Goal: Task Accomplishment & Management: Complete application form

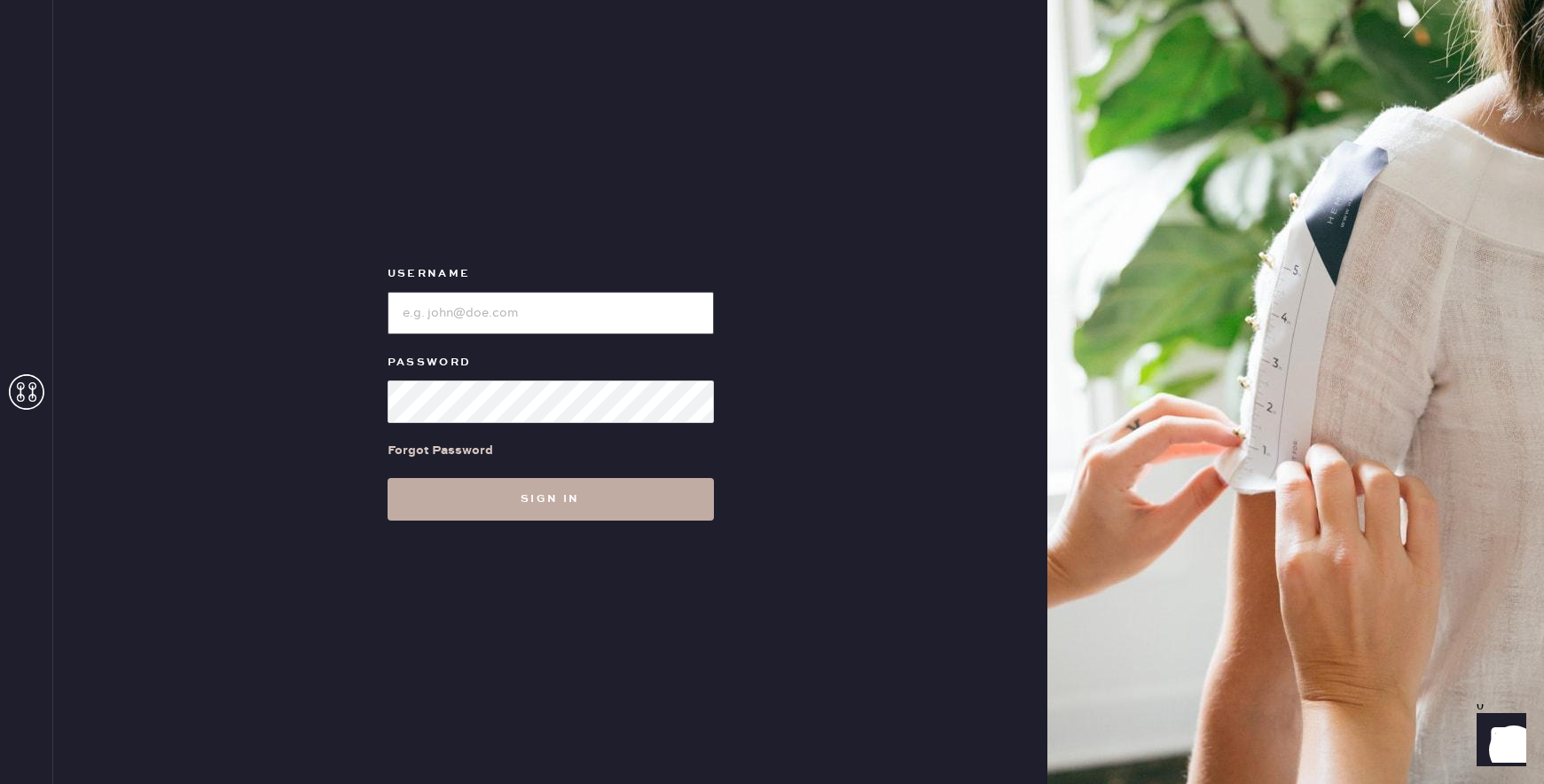
type input "reformationchestnuthill"
click at [606, 497] on button "Sign in" at bounding box center [550, 498] width 326 height 42
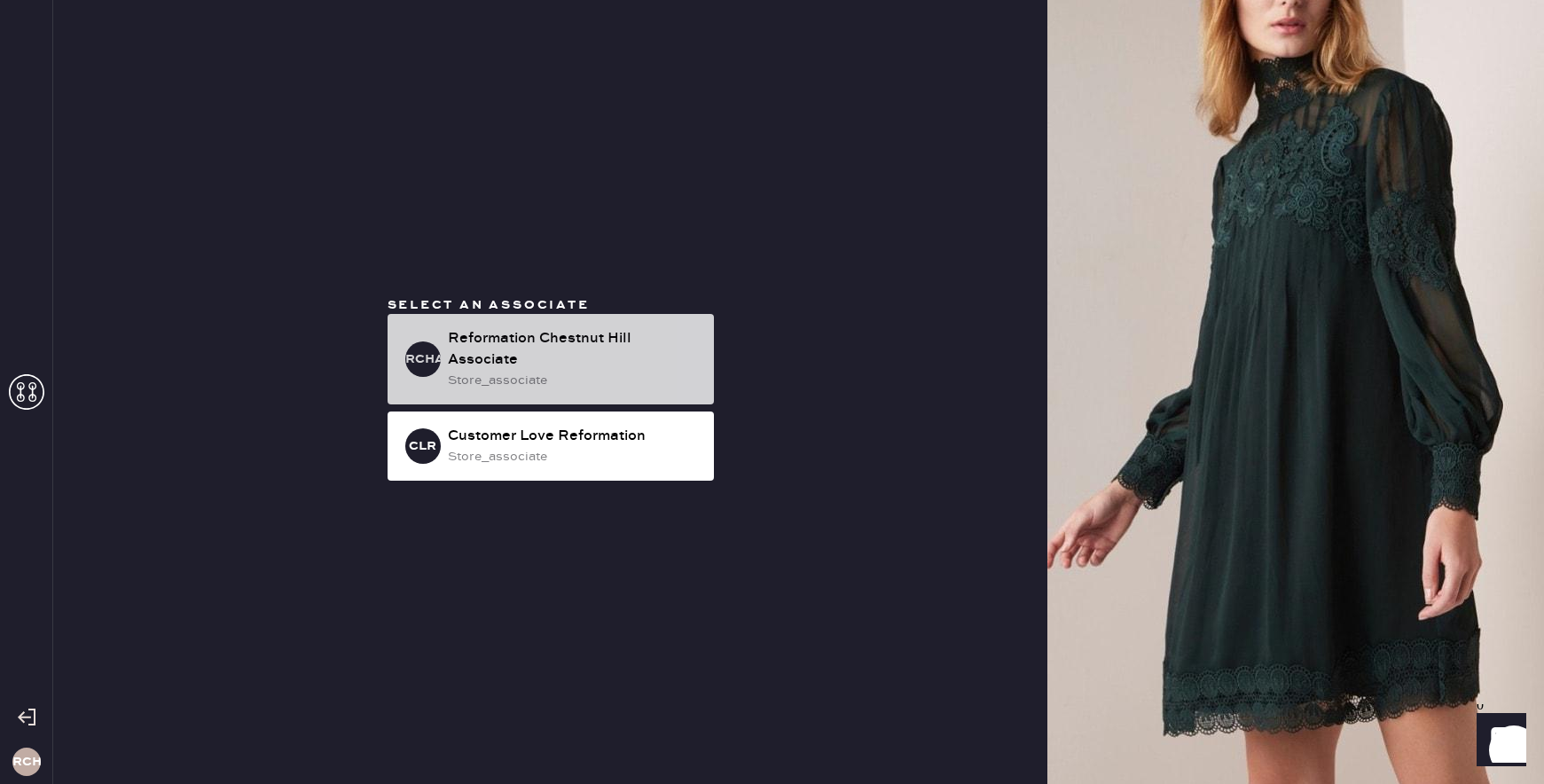
click at [542, 331] on div "Reformation Chestnut Hill Associate" at bounding box center [573, 349] width 252 height 42
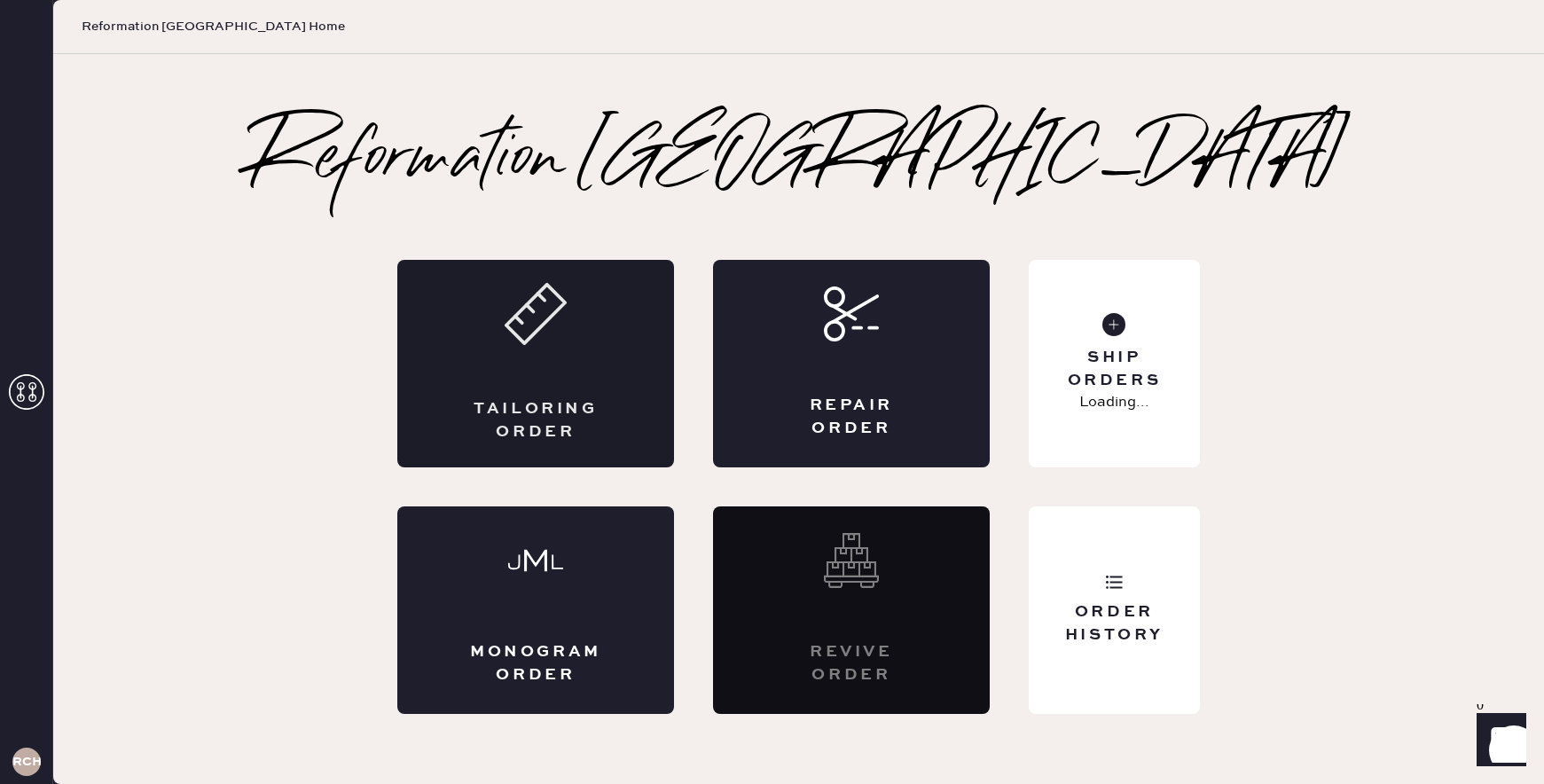
click at [490, 342] on div "Tailoring Order" at bounding box center [536, 364] width 277 height 207
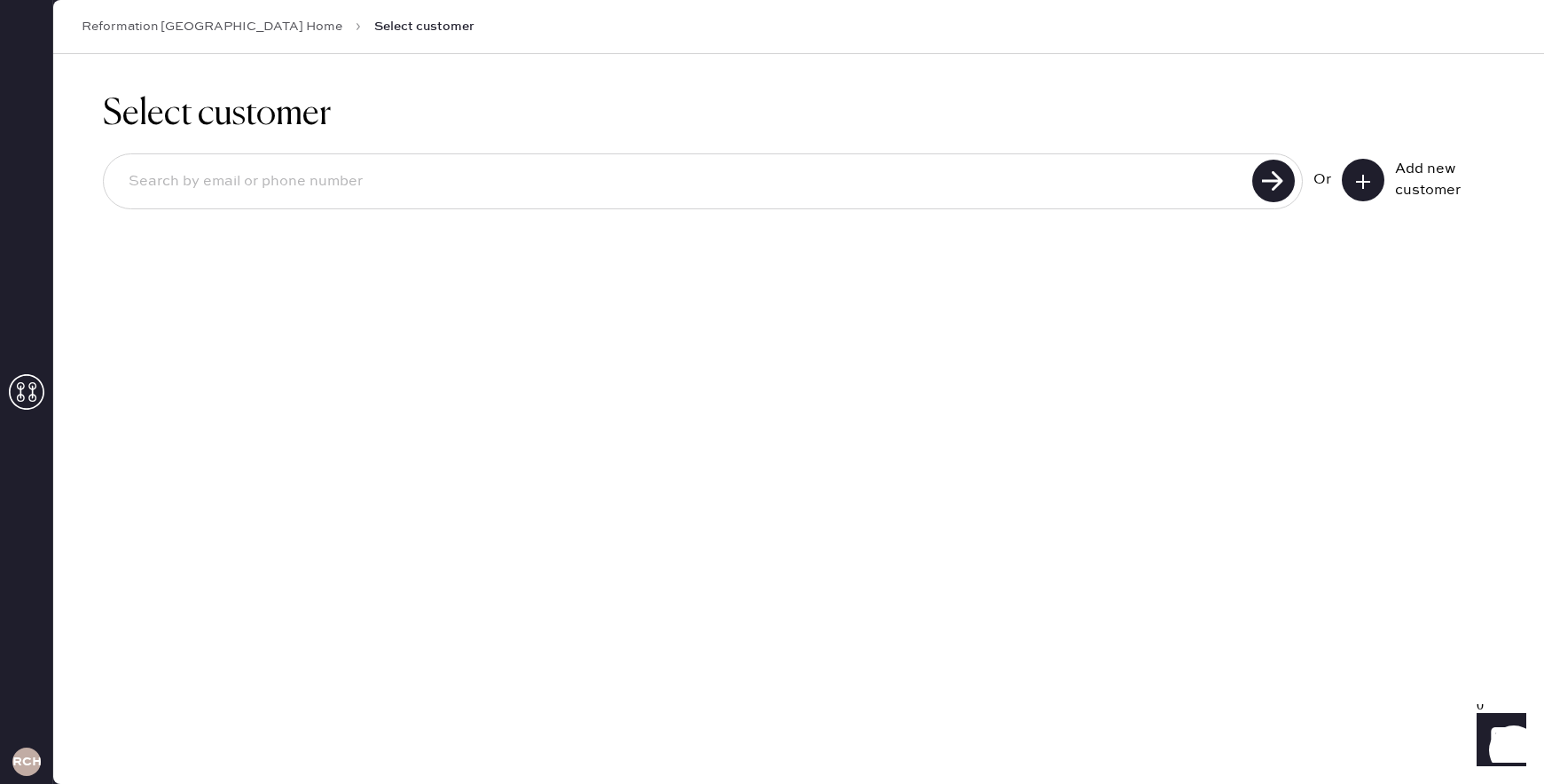
click at [1232, 183] on input at bounding box center [681, 181] width 1133 height 41
type input "e"
click at [947, 186] on input at bounding box center [681, 181] width 1133 height 41
type input "e"
click at [1359, 187] on icon at bounding box center [1363, 181] width 18 height 18
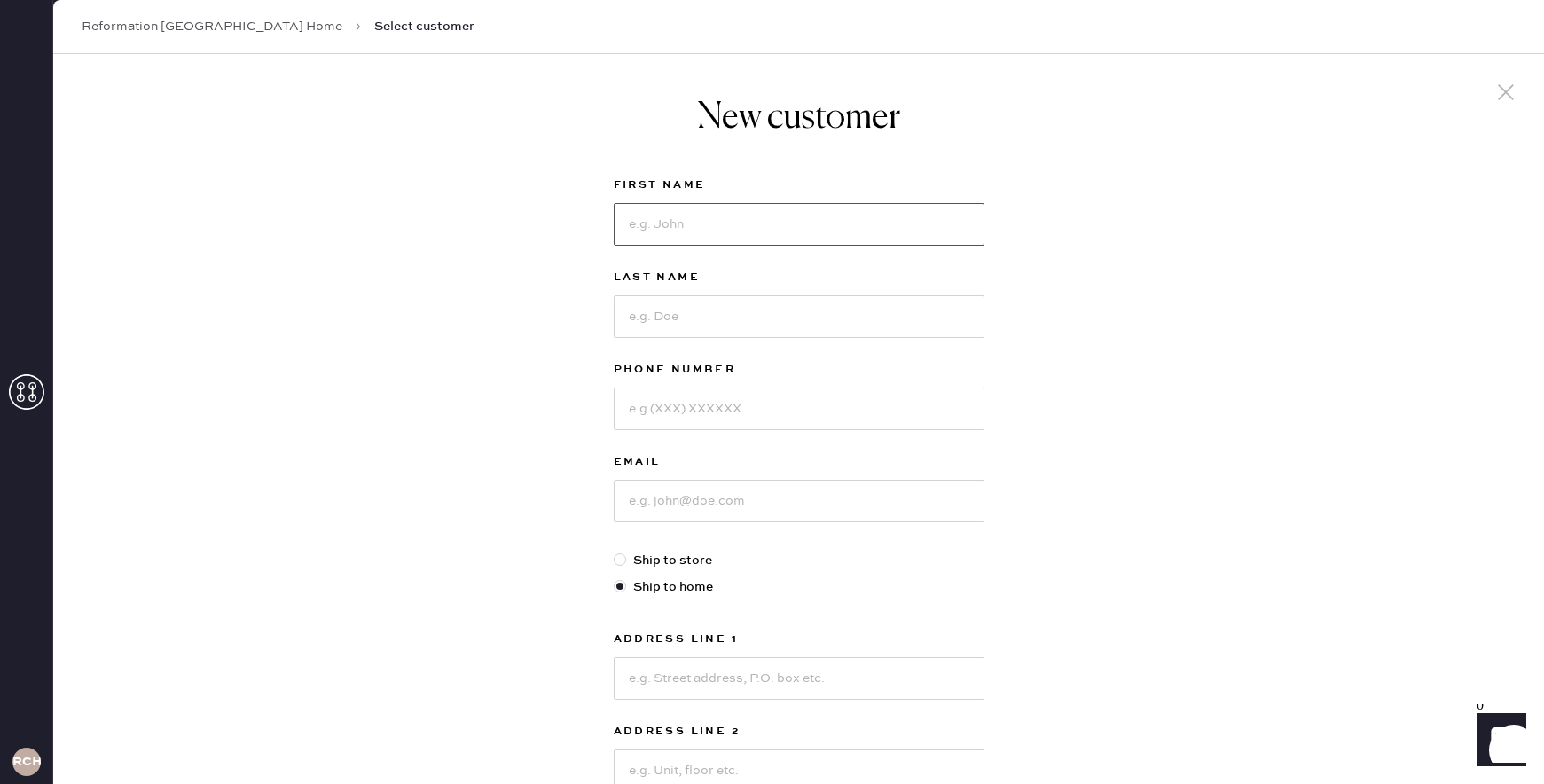
click at [742, 236] on input at bounding box center [798, 223] width 370 height 42
type input "[PERSON_NAME]"
click at [728, 339] on div "Last Name" at bounding box center [798, 313] width 370 height 92
click at [676, 313] on input at bounding box center [798, 316] width 370 height 42
click at [642, 317] on input "C [PERSON_NAME]" at bounding box center [798, 316] width 370 height 42
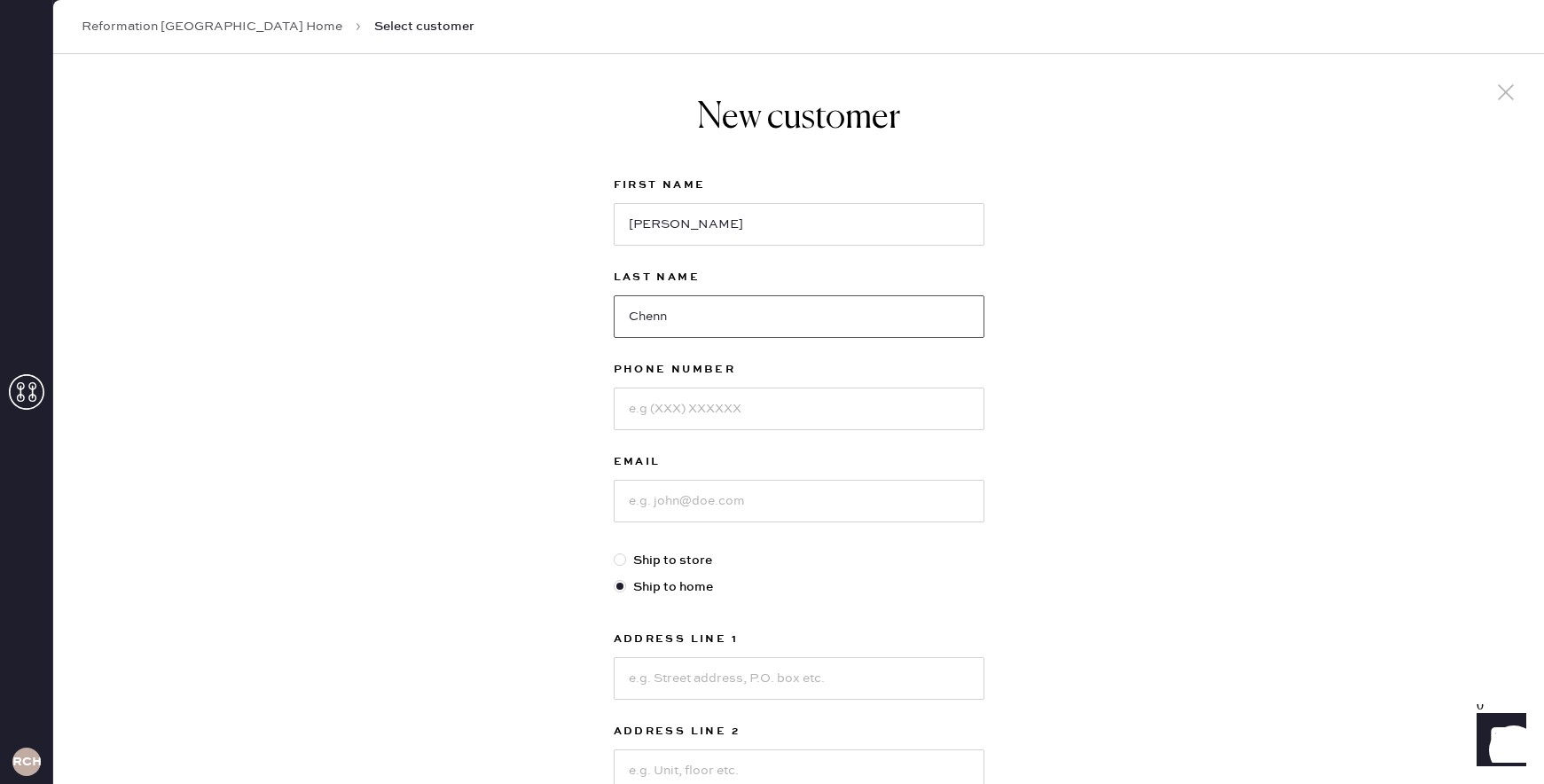
type input "Chenn"
click at [669, 408] on input at bounding box center [798, 408] width 370 height 42
type input "5622022725"
click at [675, 504] on input at bounding box center [798, 500] width 370 height 42
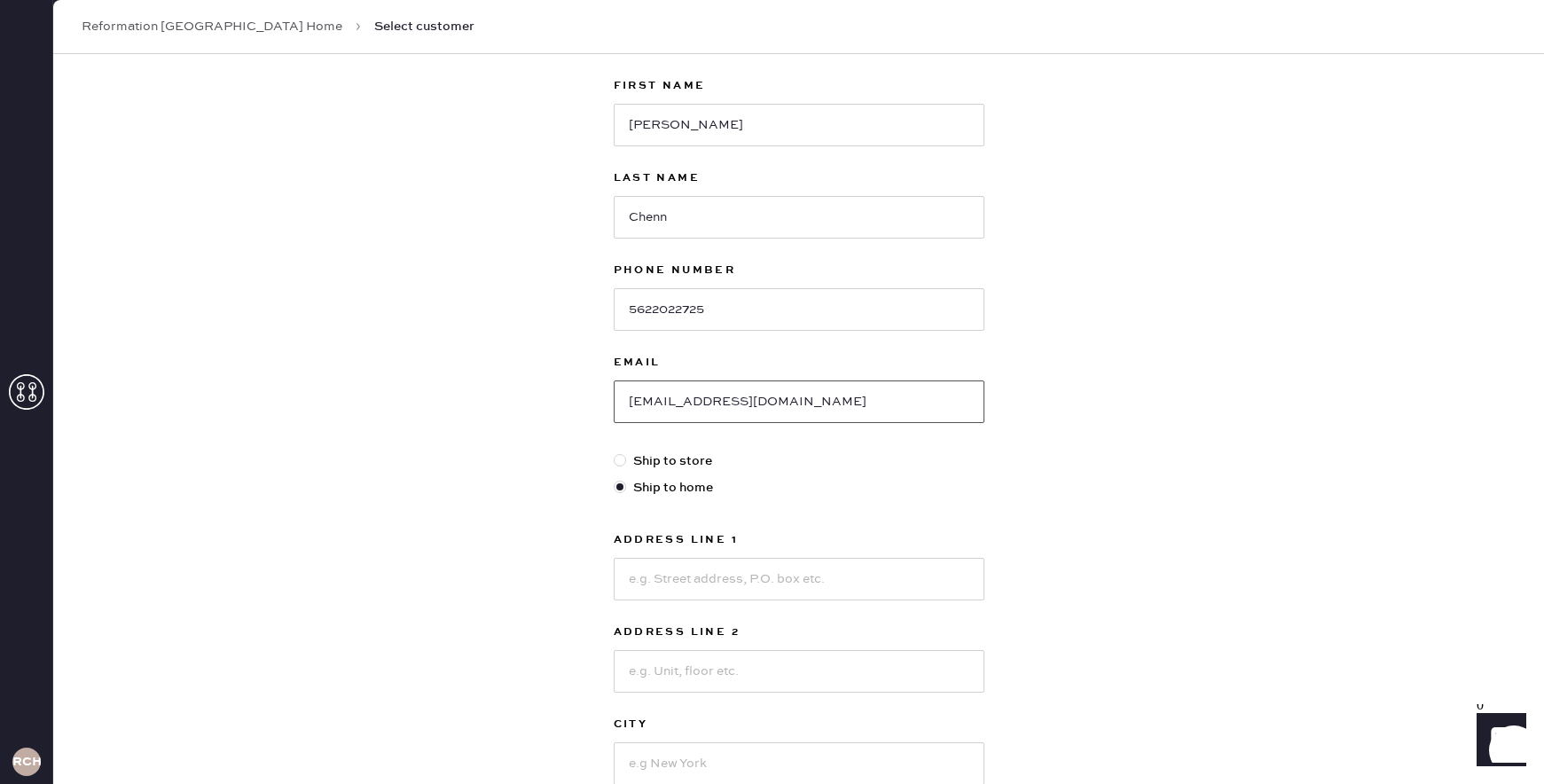
scroll to position [104, 0]
type input "[EMAIL_ADDRESS][DOMAIN_NAME]"
click at [666, 466] on div "First Name [PERSON_NAME] Last Name [PERSON_NAME] Phone Number [PHONE_NUMBER] Em…" at bounding box center [798, 503] width 370 height 865
click at [666, 453] on label "Ship to store" at bounding box center [798, 456] width 370 height 20
click at [615, 448] on input "Ship to store" at bounding box center [614, 447] width 1 height 1
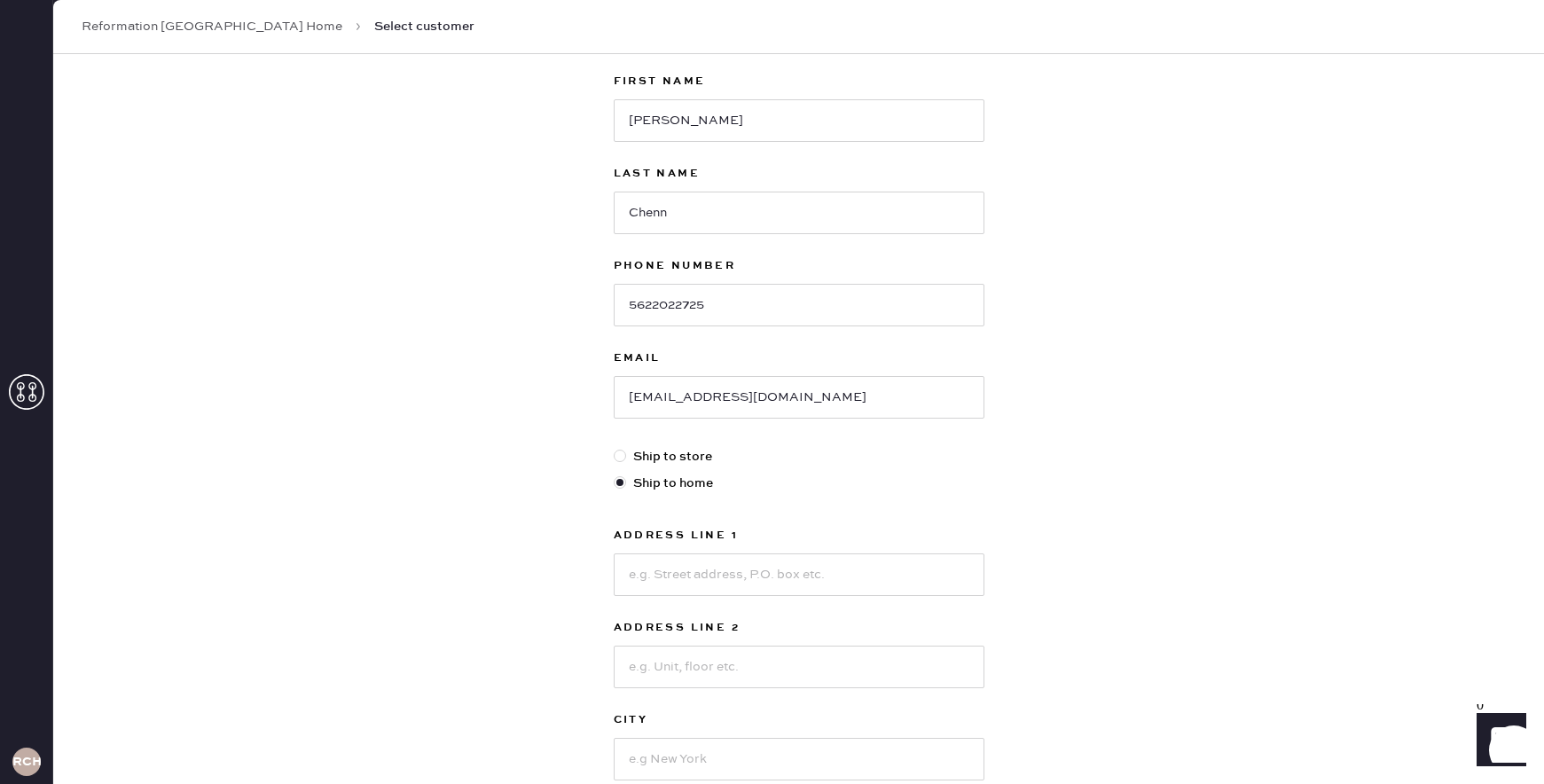
radio input "true"
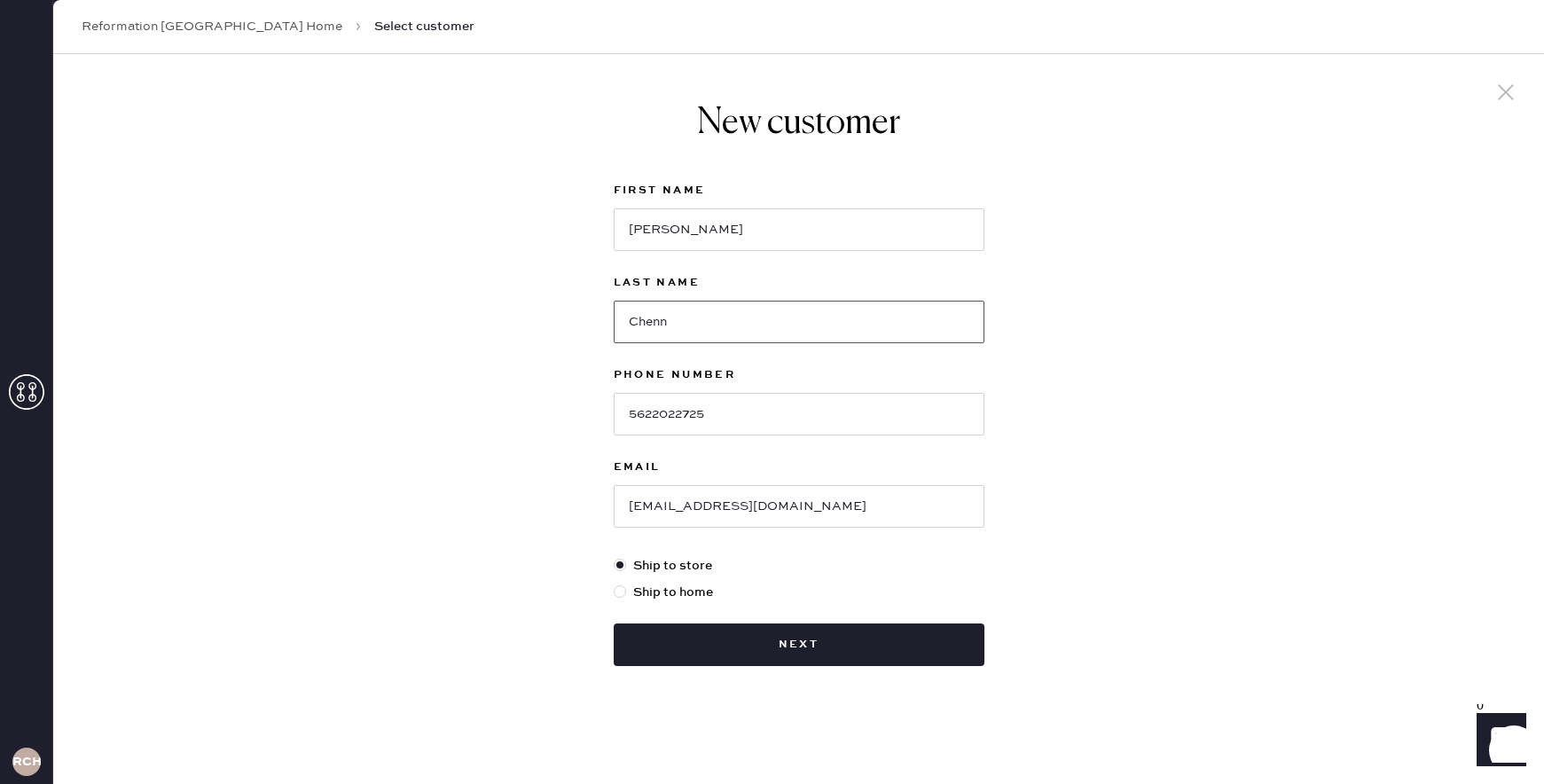
click at [698, 332] on input "Chenn" at bounding box center [798, 321] width 370 height 42
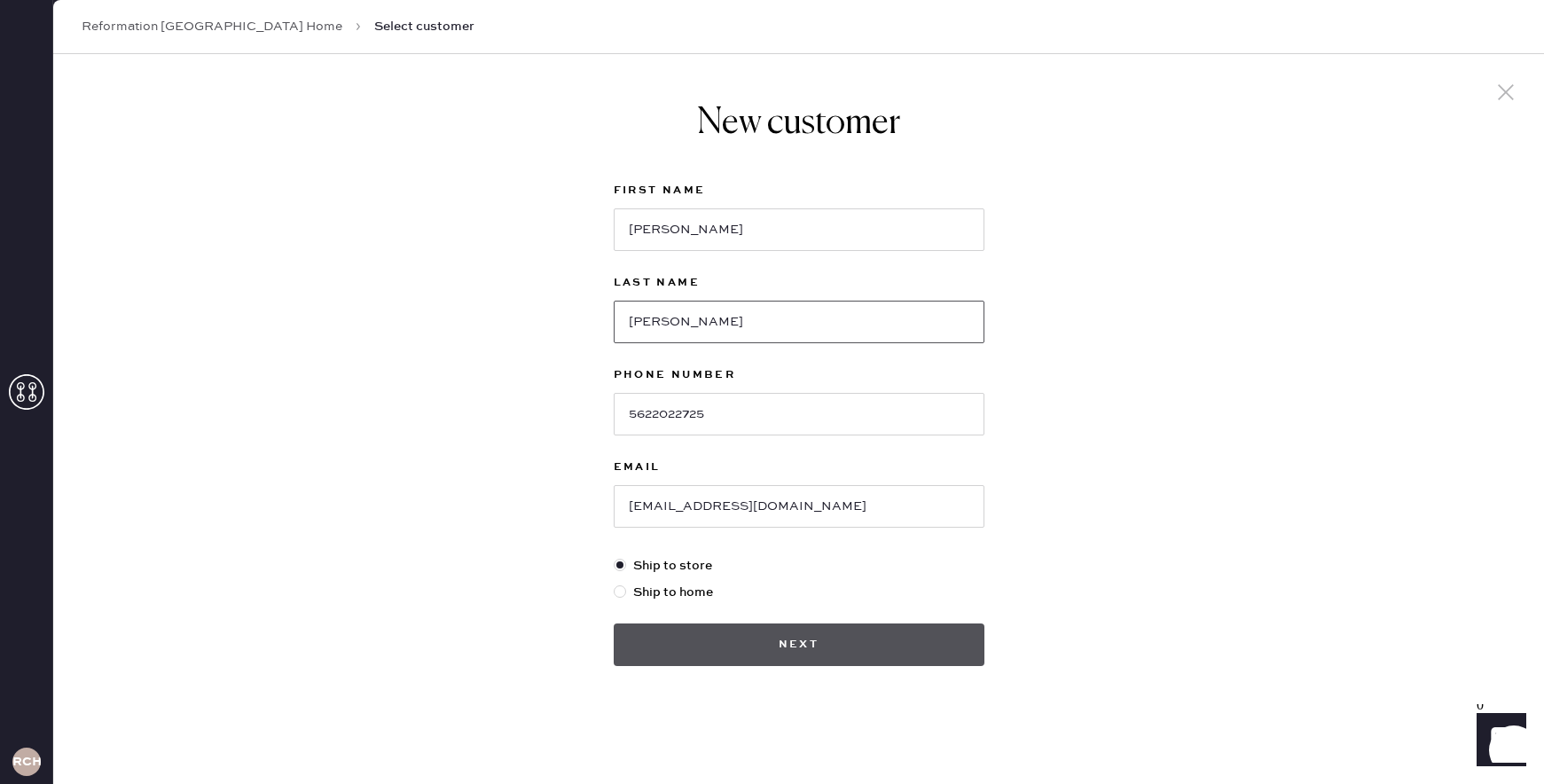
type input "[PERSON_NAME]"
click at [774, 644] on button "Next" at bounding box center [798, 645] width 370 height 42
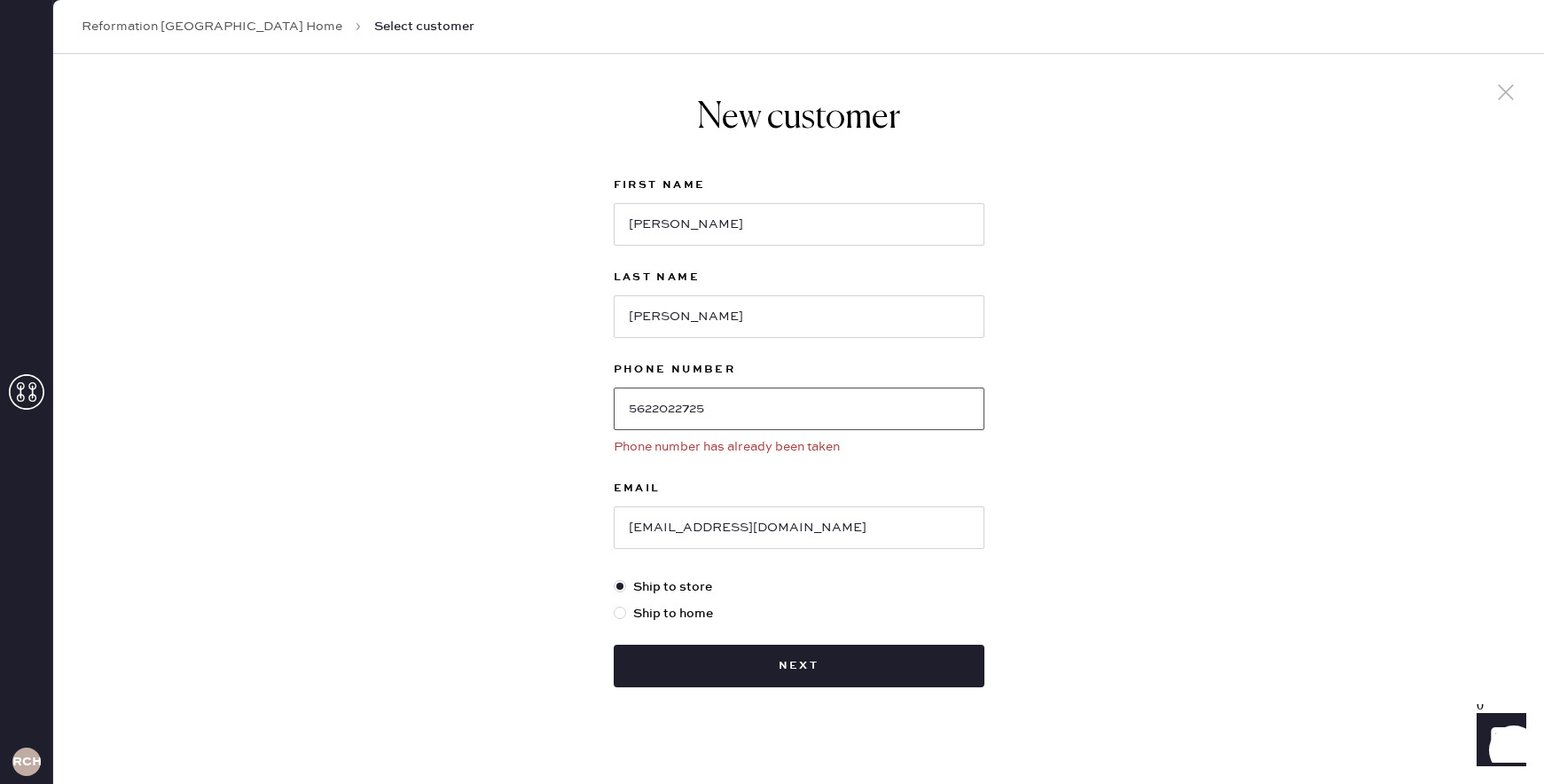
click at [731, 404] on input "5622022725" at bounding box center [798, 408] width 370 height 42
click at [1506, 90] on icon at bounding box center [1506, 92] width 26 height 26
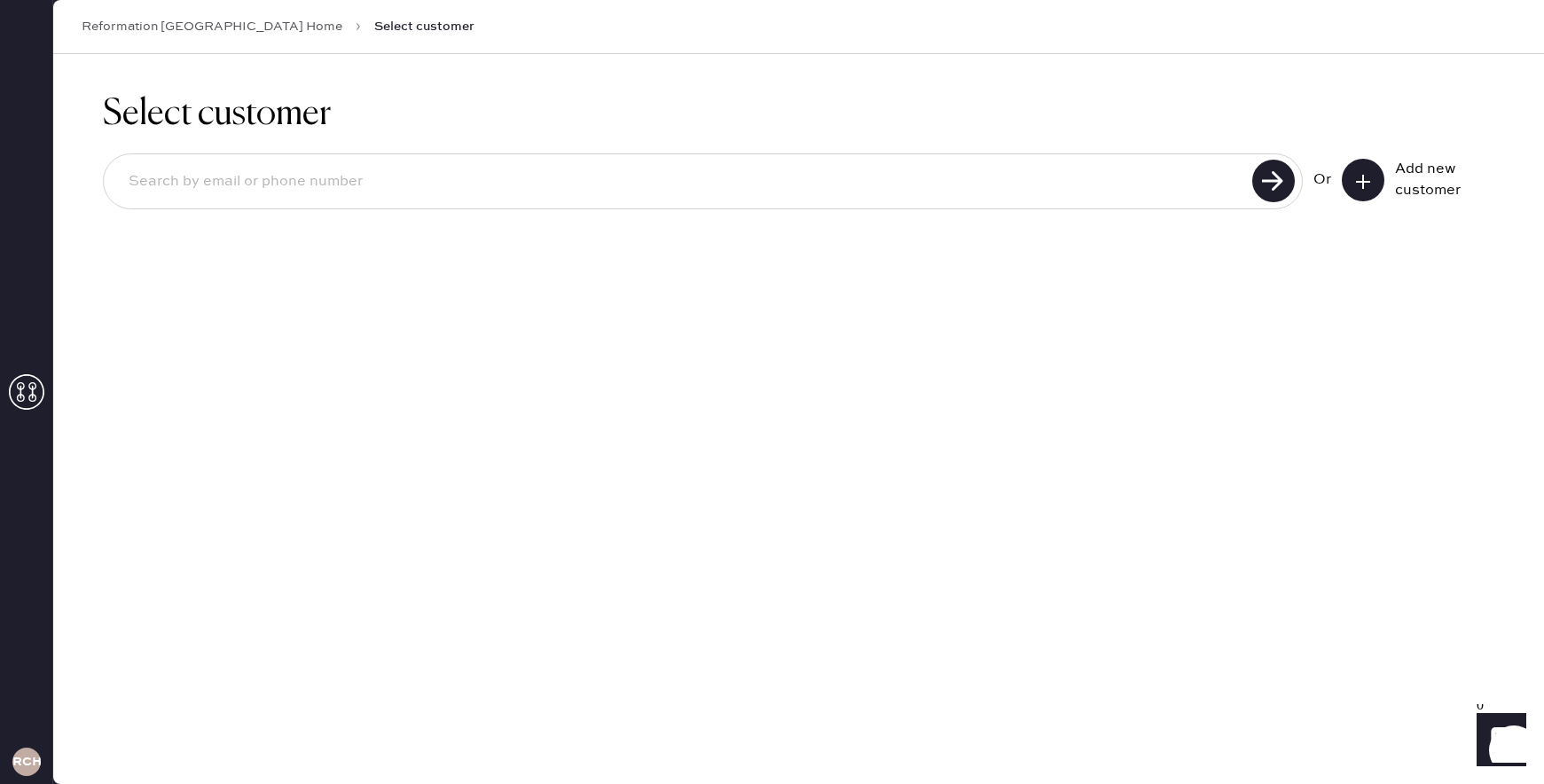
click at [566, 200] on input at bounding box center [681, 181] width 1133 height 41
paste input "5622022725"
type input "5622022725"
click at [1262, 171] on use at bounding box center [1273, 180] width 42 height 42
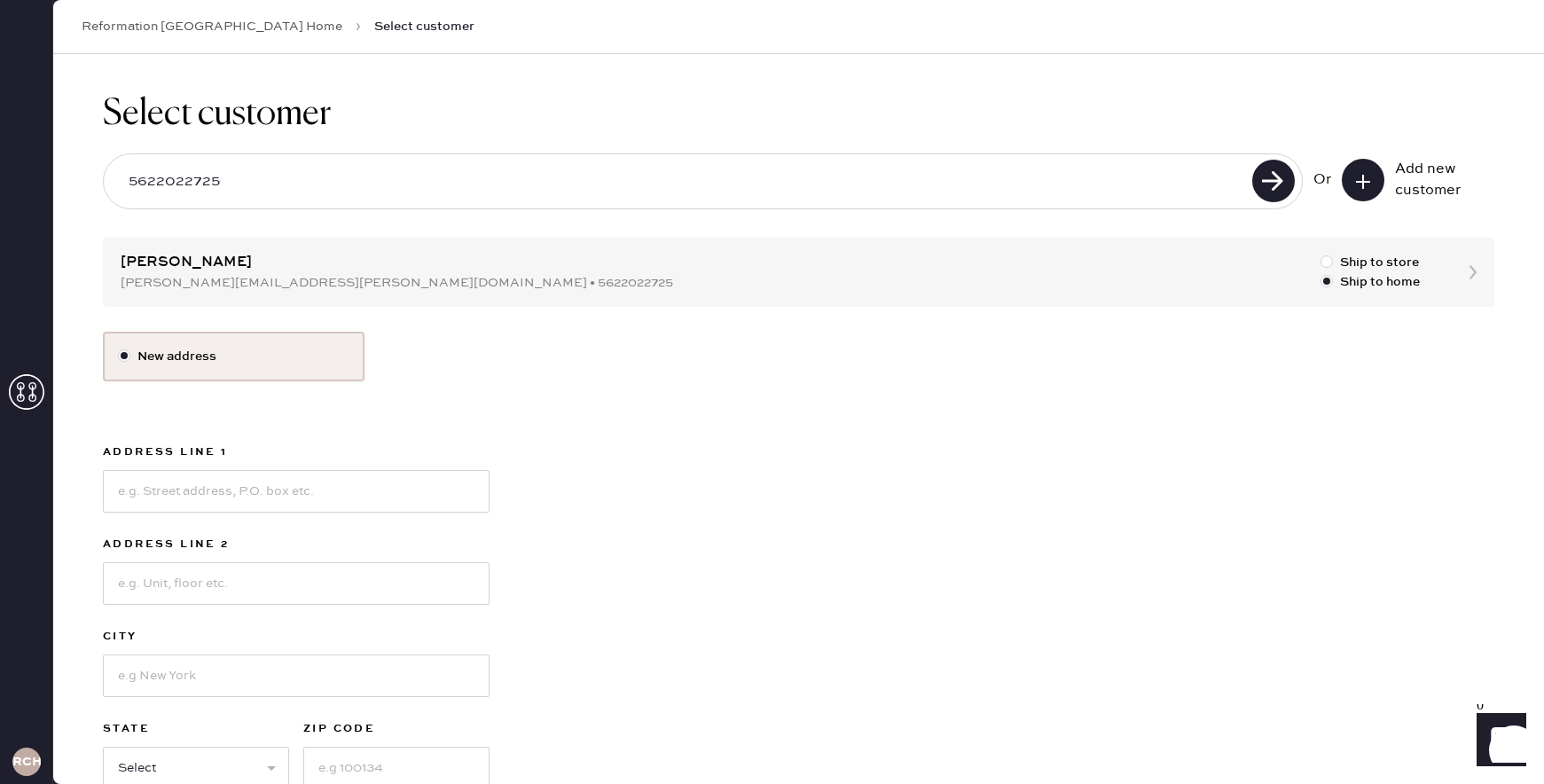
scroll to position [46, 0]
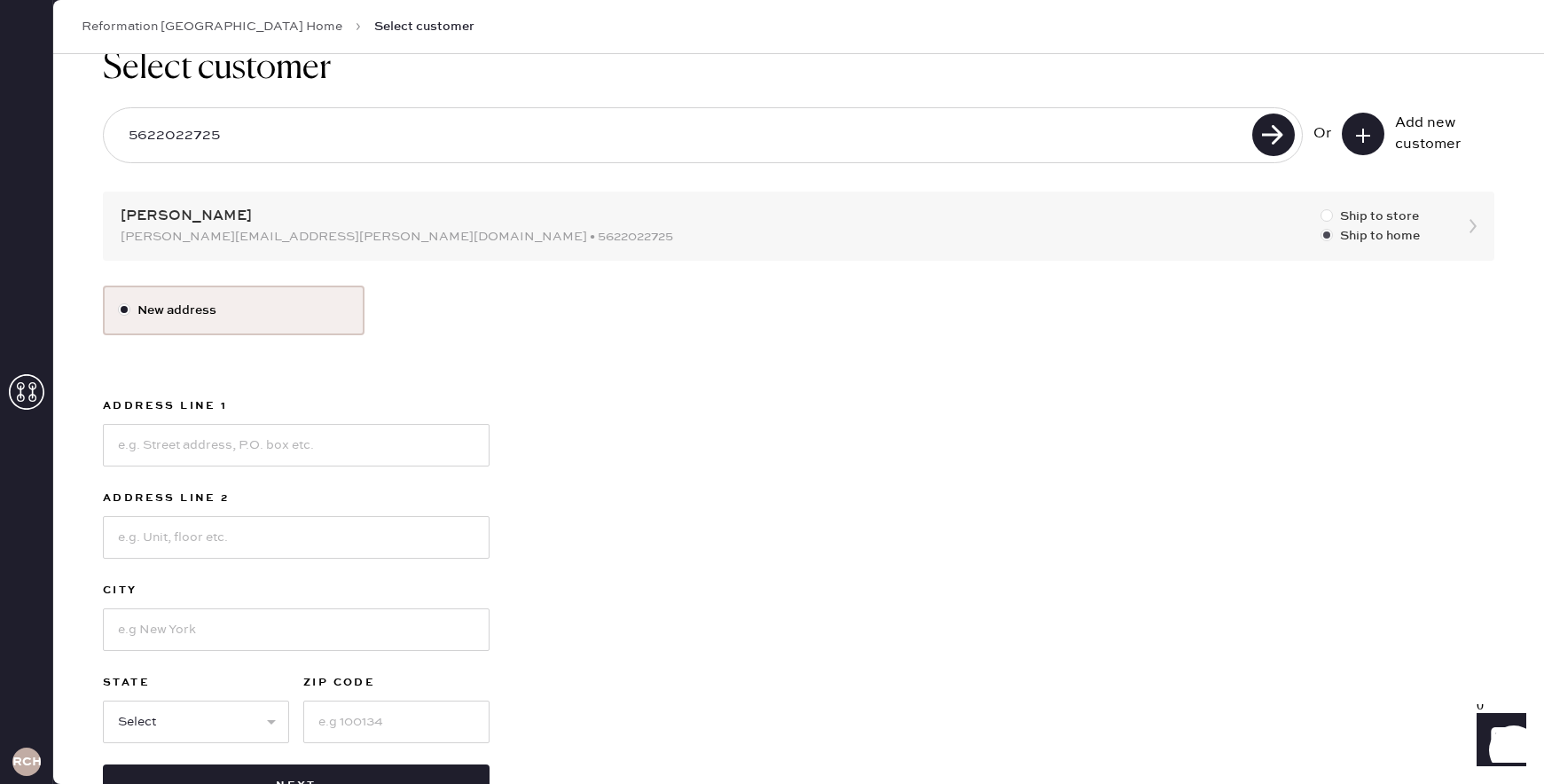
click at [1377, 214] on label "Ship to store" at bounding box center [1370, 216] width 99 height 20
click at [1322, 207] on input "Ship to store" at bounding box center [1321, 206] width 1 height 1
radio input "true"
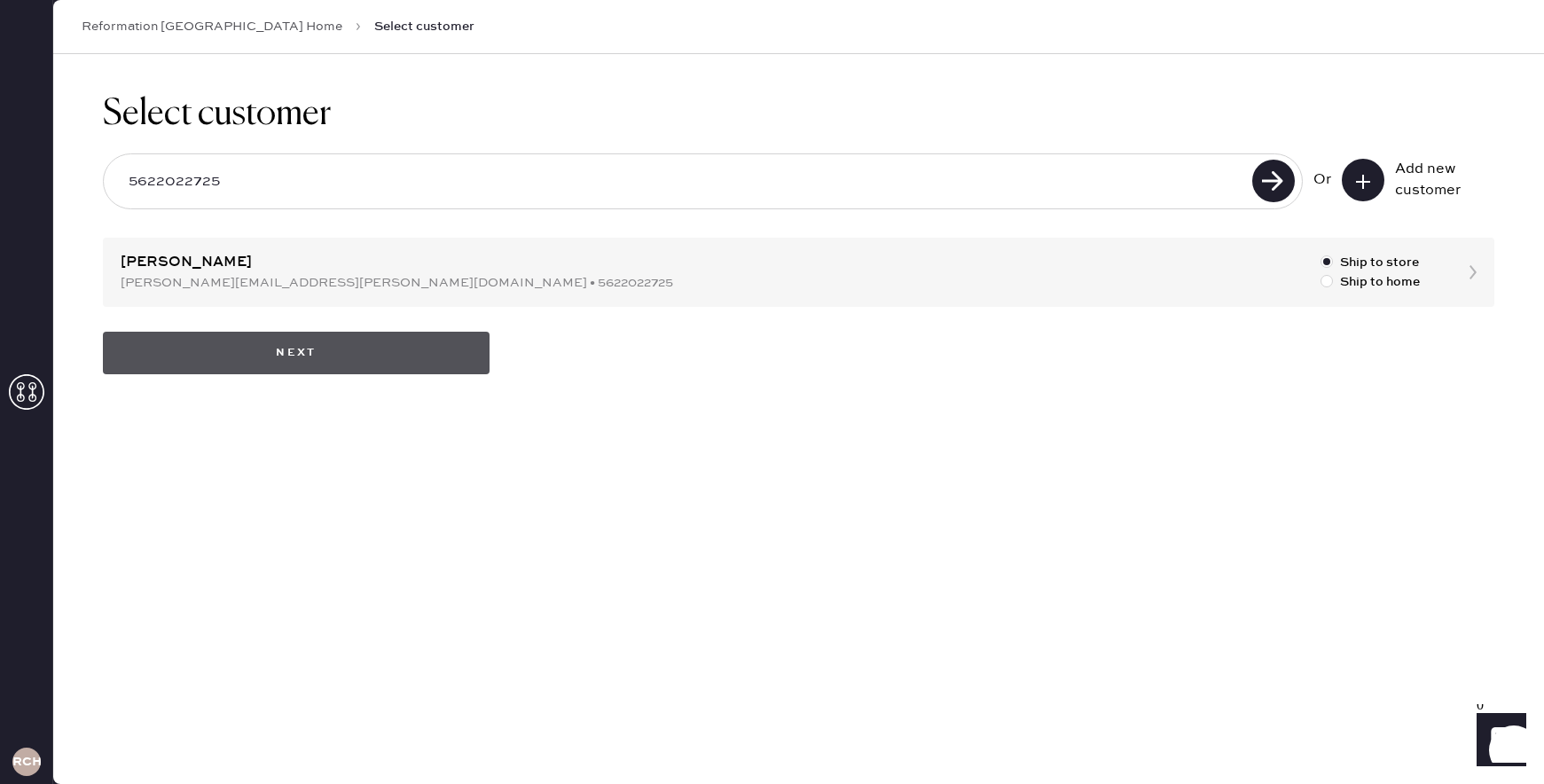
click at [438, 353] on button "Next" at bounding box center [296, 352] width 386 height 42
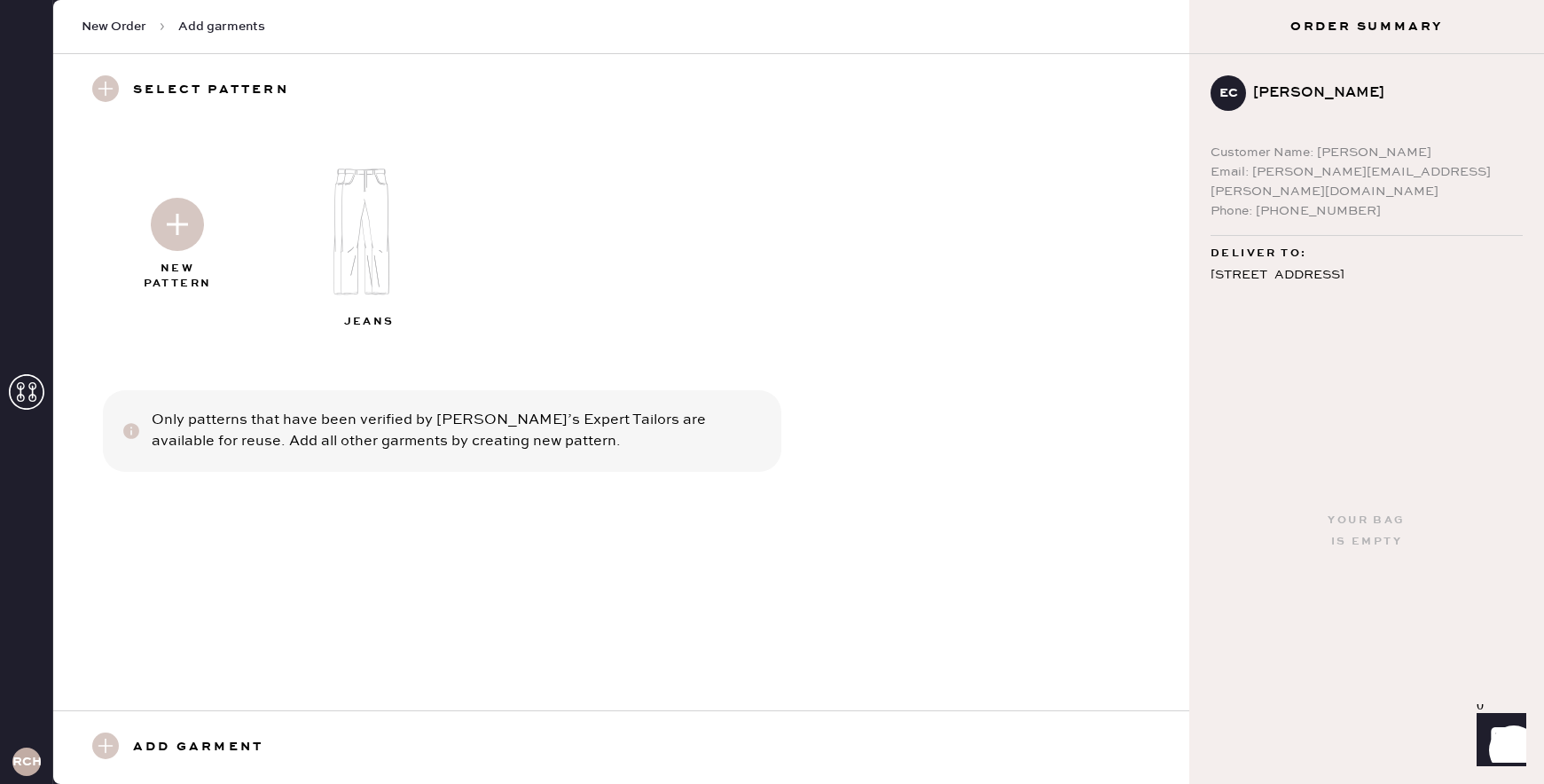
click at [175, 220] on img at bounding box center [177, 224] width 53 height 53
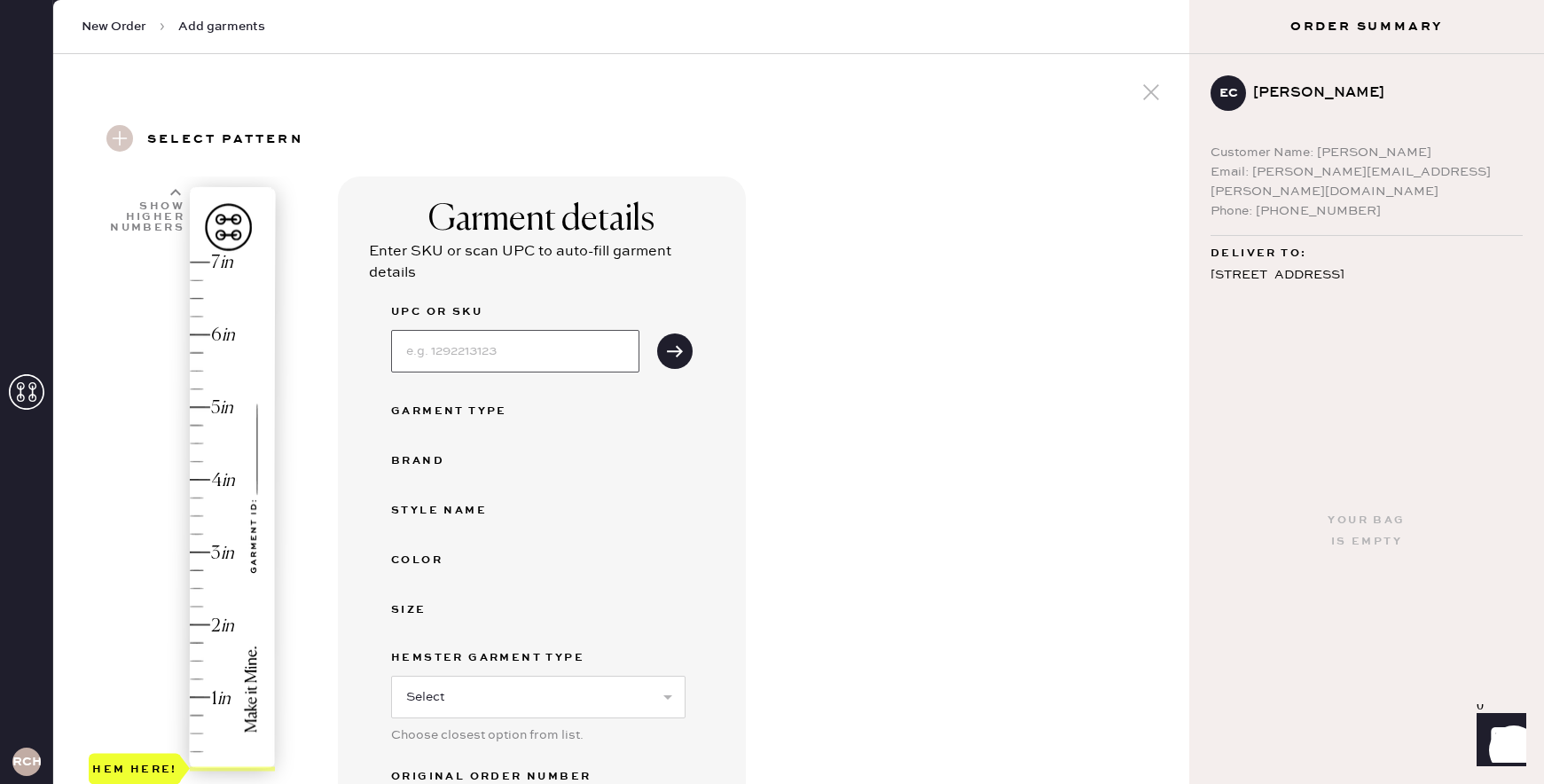
click at [483, 349] on input at bounding box center [515, 351] width 248 height 42
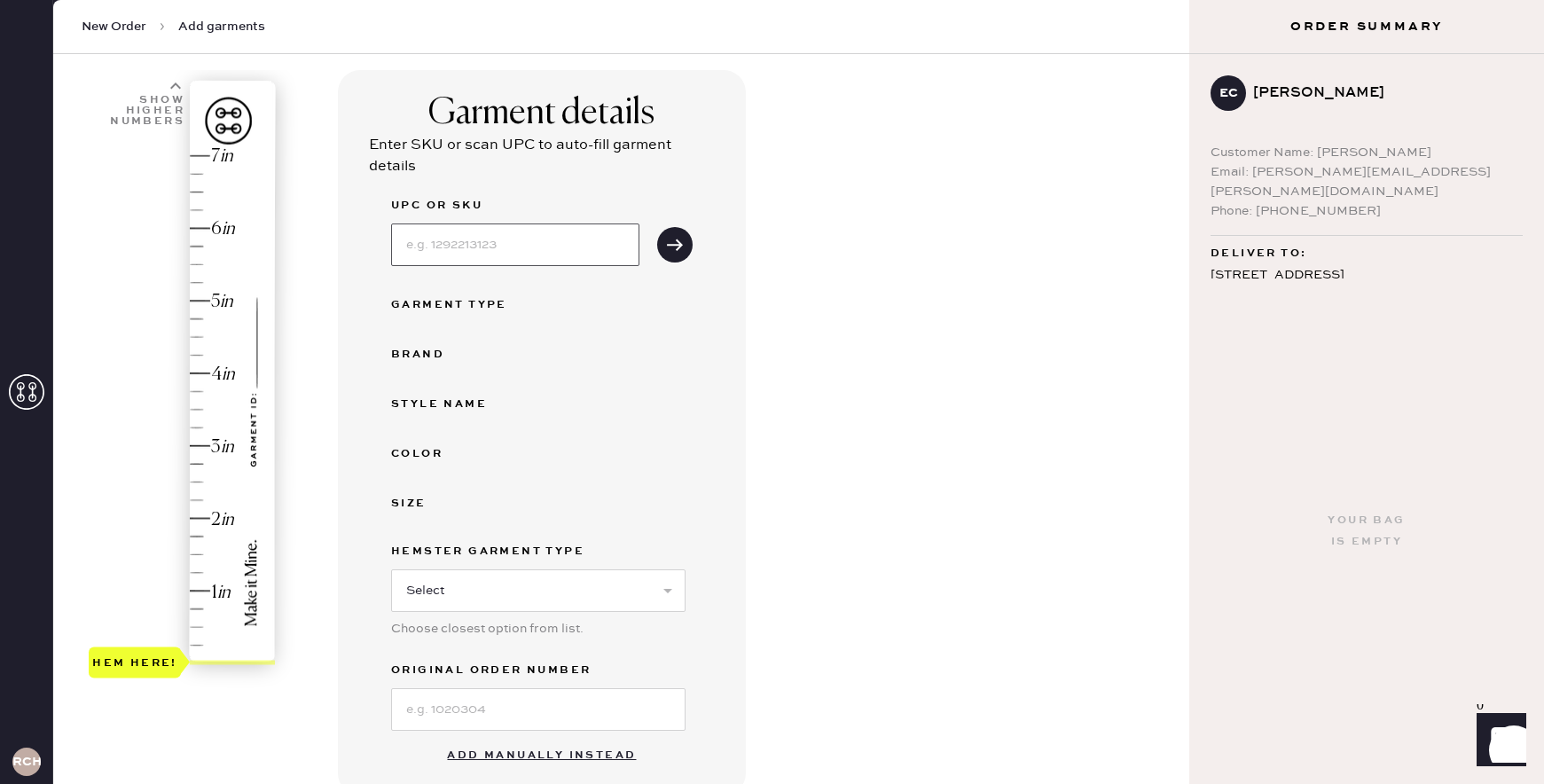
scroll to position [94, 0]
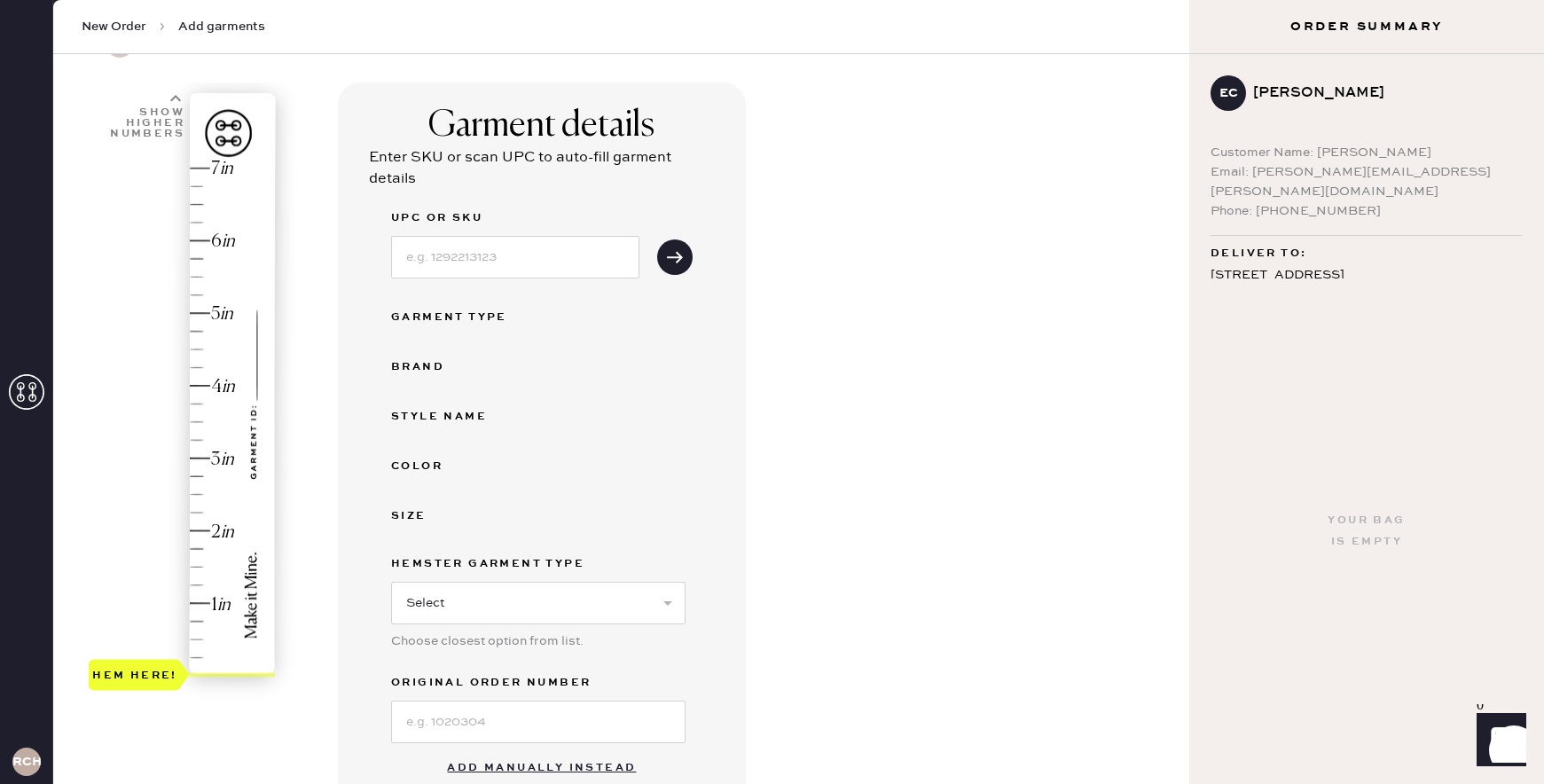
click at [557, 772] on button "Add manually instead" at bounding box center [541, 768] width 210 height 36
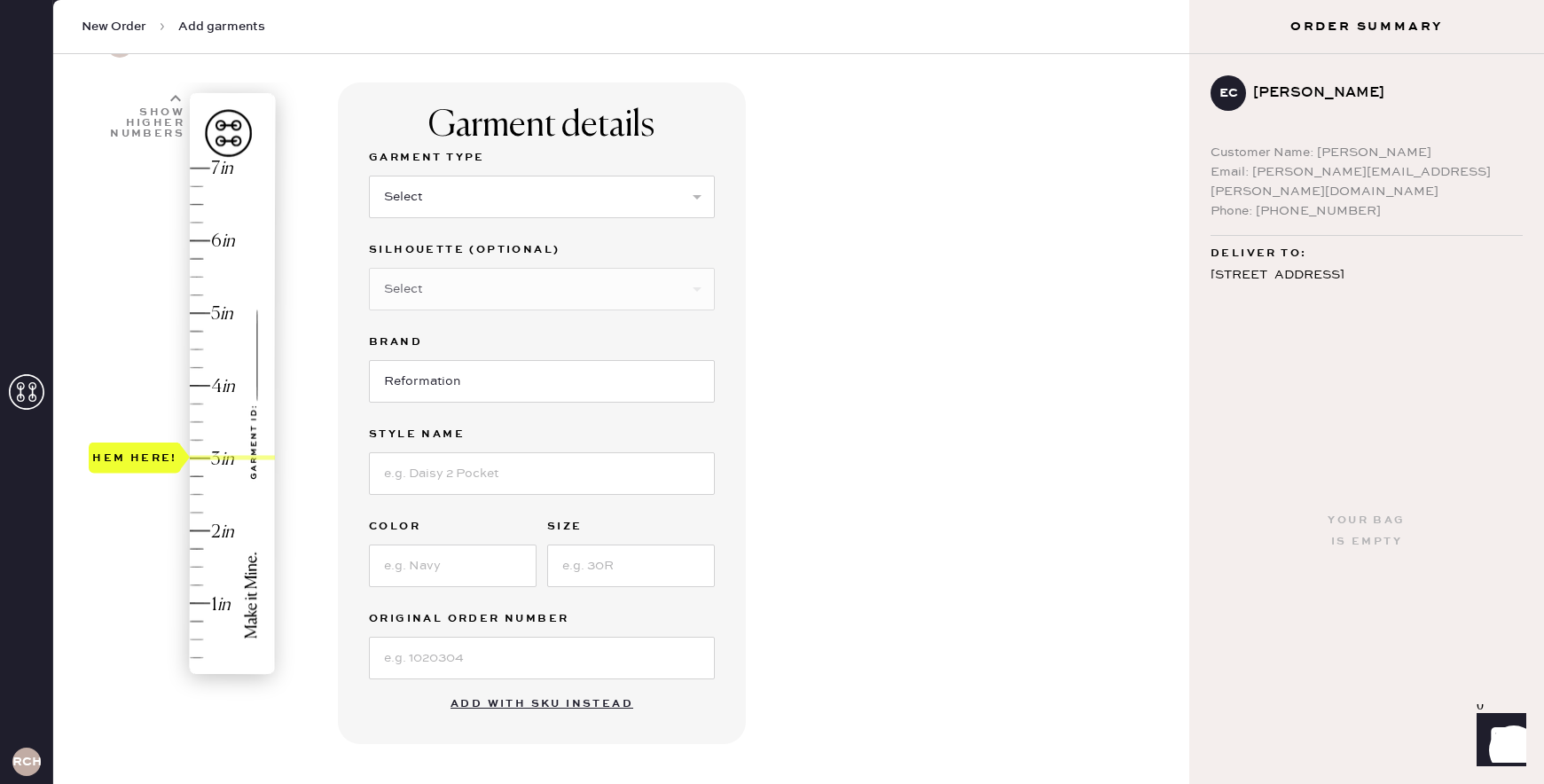
drag, startPoint x: 164, startPoint y: 675, endPoint x: 163, endPoint y: 465, distance: 210.0
click at [163, 465] on div "Hem here!" at bounding box center [135, 457] width 85 height 22
click at [419, 193] on select "Select Basic Skirt Jeans Leggings Pants Shorts Basic Sleeved Dress Basic Sleeve…" at bounding box center [541, 196] width 346 height 42
select select "2"
click at [369, 175] on select "Select Basic Skirt Jeans Leggings Pants Shorts Basic Sleeved Dress Basic Sleeve…" at bounding box center [541, 196] width 346 height 42
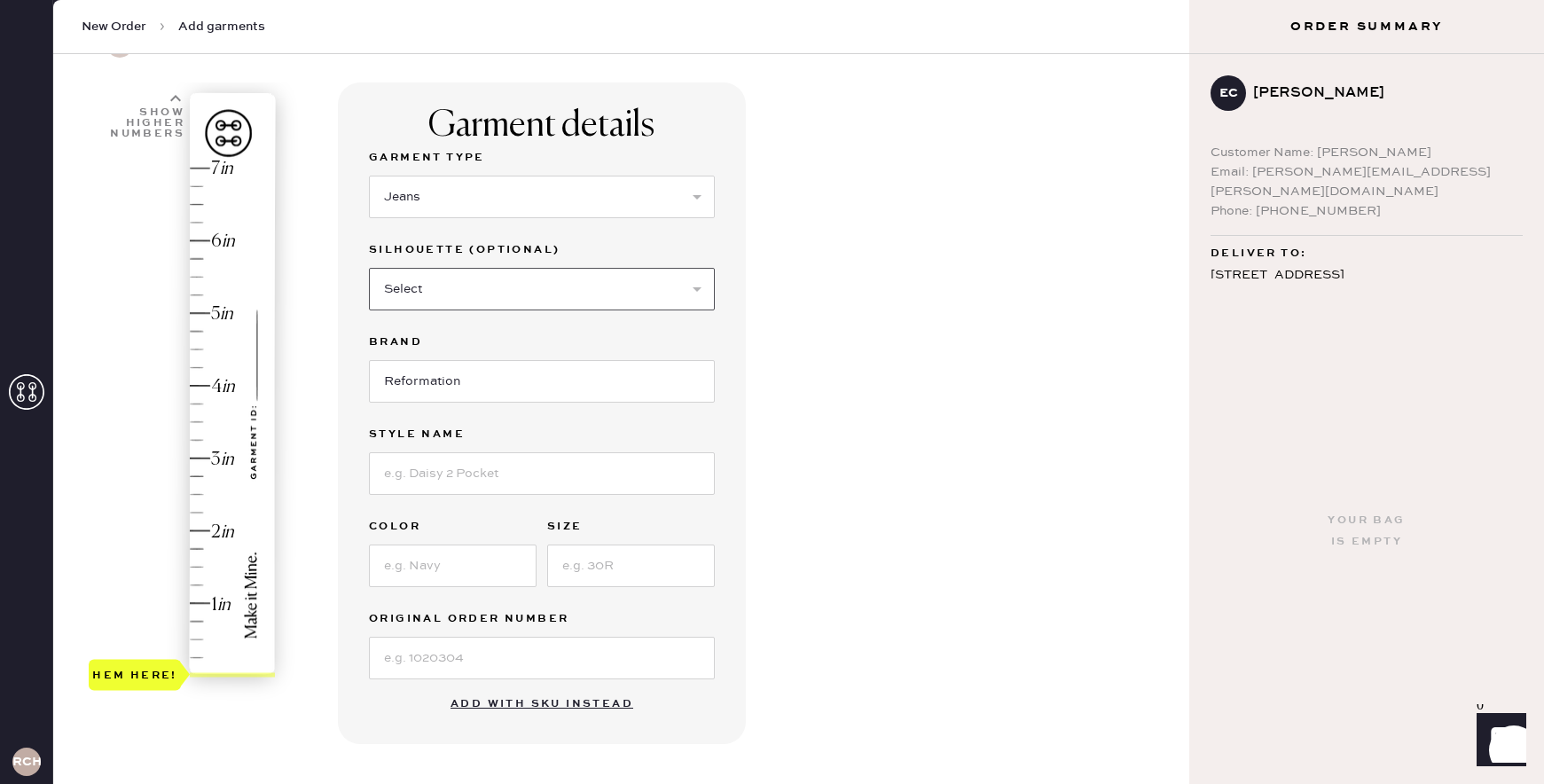
click at [435, 285] on select "Select Shorts Cropped Flare Boot Cut Straight Skinny Other" at bounding box center [541, 288] width 346 height 42
select select "6"
click at [369, 268] on select "Select Shorts Cropped Flare Boot Cut Straight Skinny Other" at bounding box center [541, 288] width 346 height 42
click at [452, 461] on input at bounding box center [541, 473] width 346 height 42
click at [452, 503] on div "Garment Type Select Basic Skirt Jeans Leggings Pants Shorts Basic Sleeved Dress…" at bounding box center [541, 413] width 346 height 532
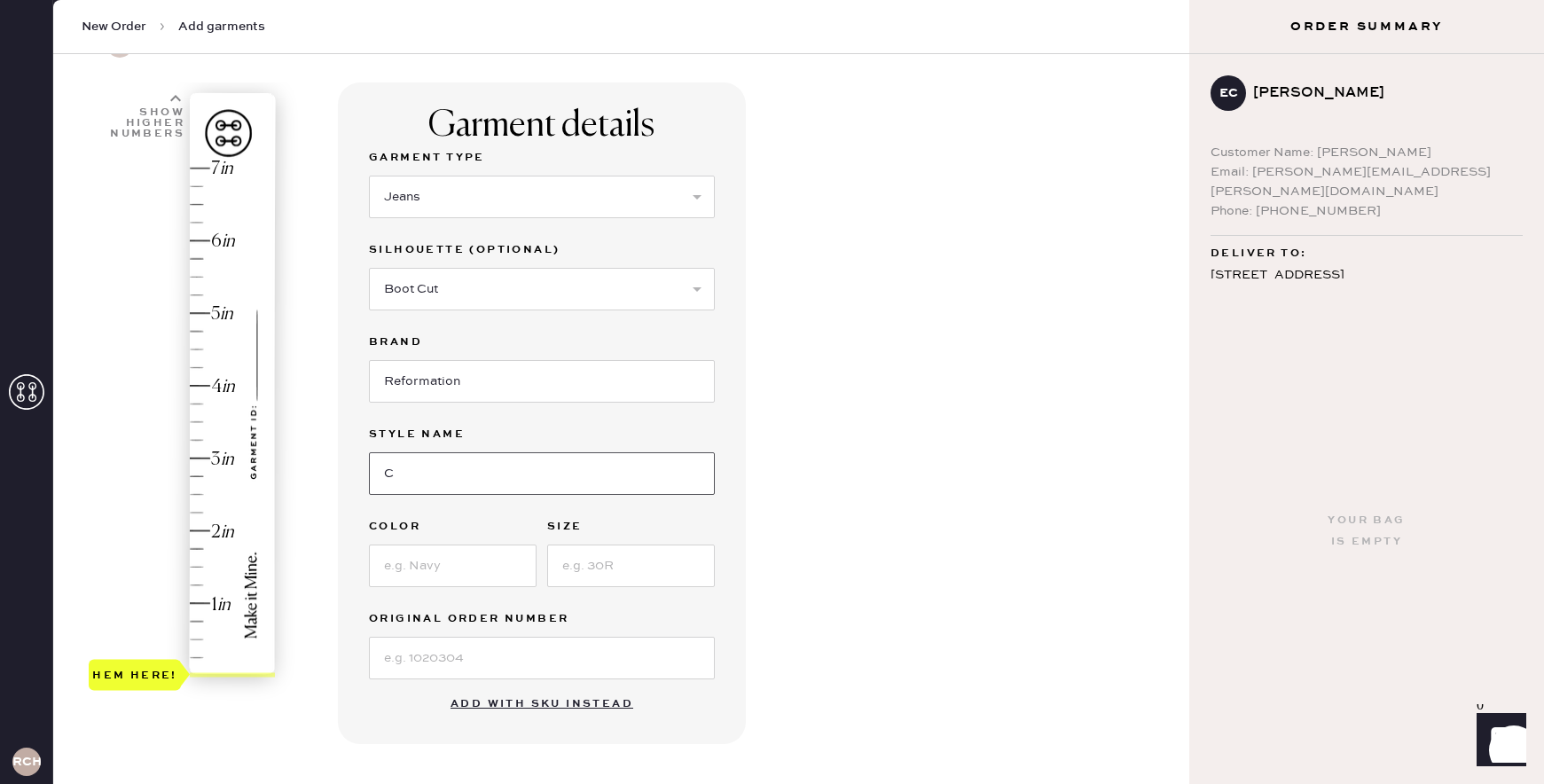
click at [452, 484] on input "C" at bounding box center [541, 473] width 346 height 42
type input "[PERSON_NAME] Rise Slouchy Wide Leg Jeans"
click at [439, 539] on div "Color" at bounding box center [452, 529] width 168 height 24
click at [459, 573] on input at bounding box center [452, 565] width 168 height 42
type input "Ondine"
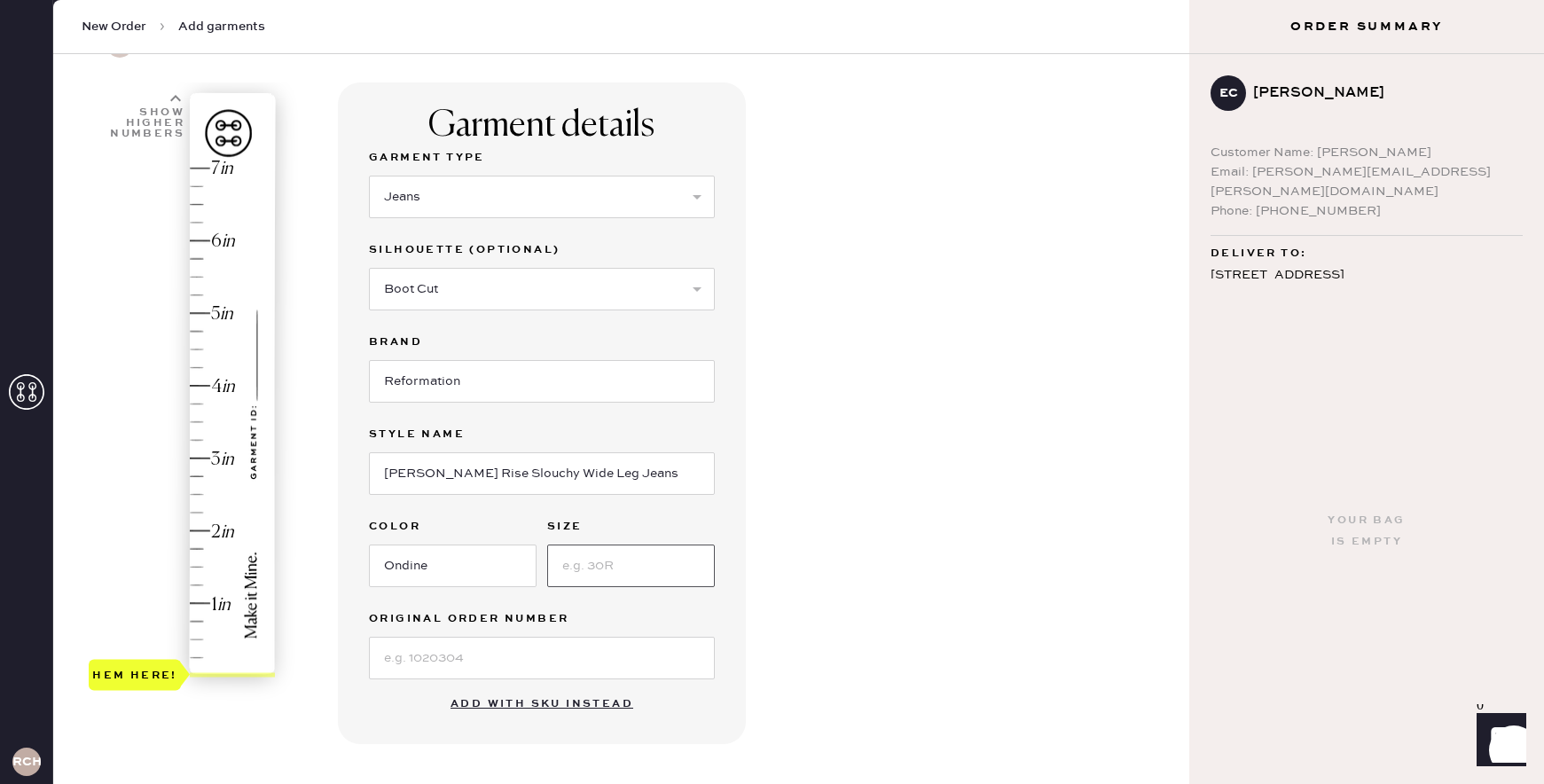
click at [610, 570] on input at bounding box center [632, 565] width 168 height 42
type input "27"
click at [550, 674] on input at bounding box center [541, 658] width 346 height 42
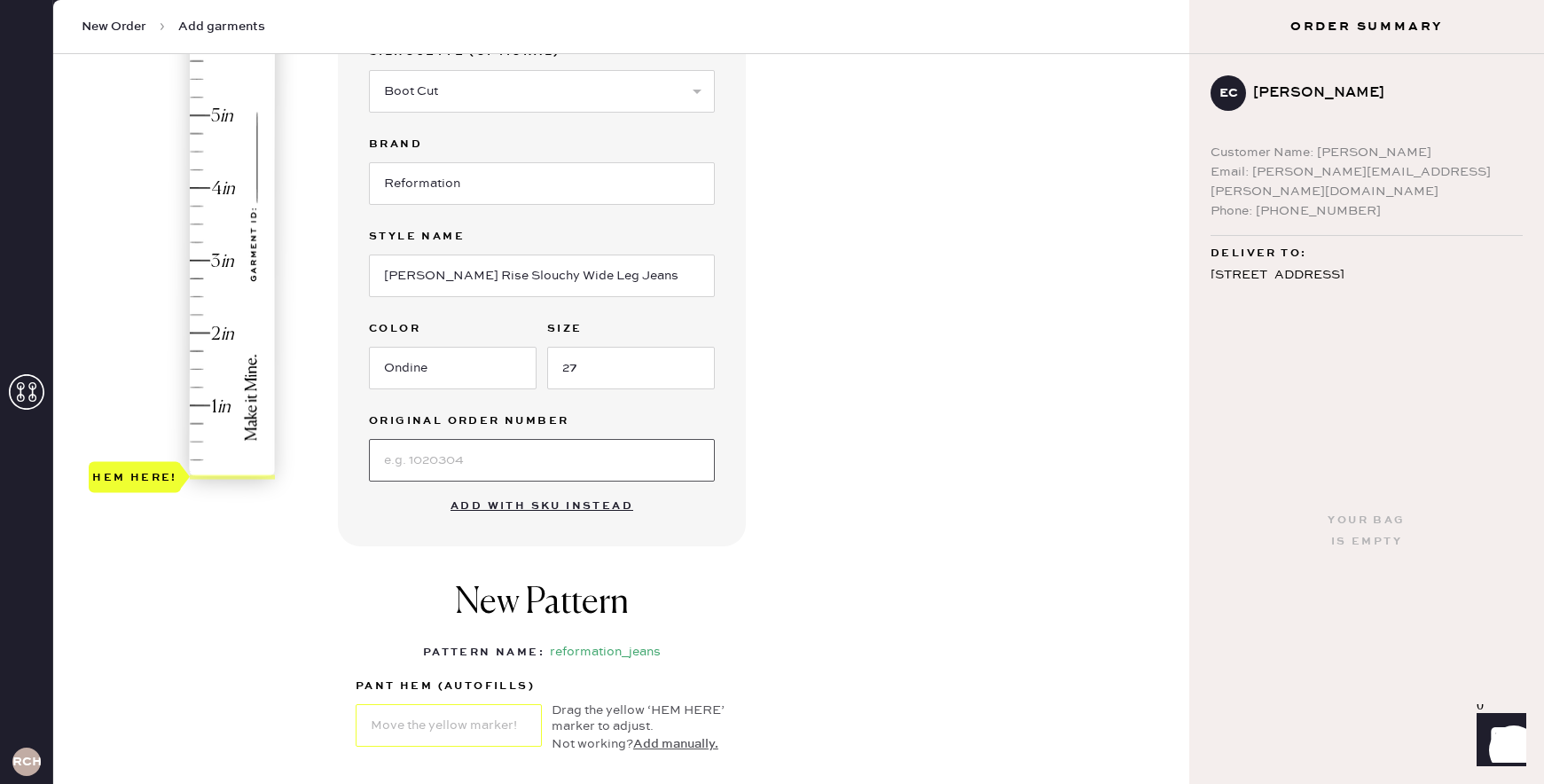
scroll to position [322, 0]
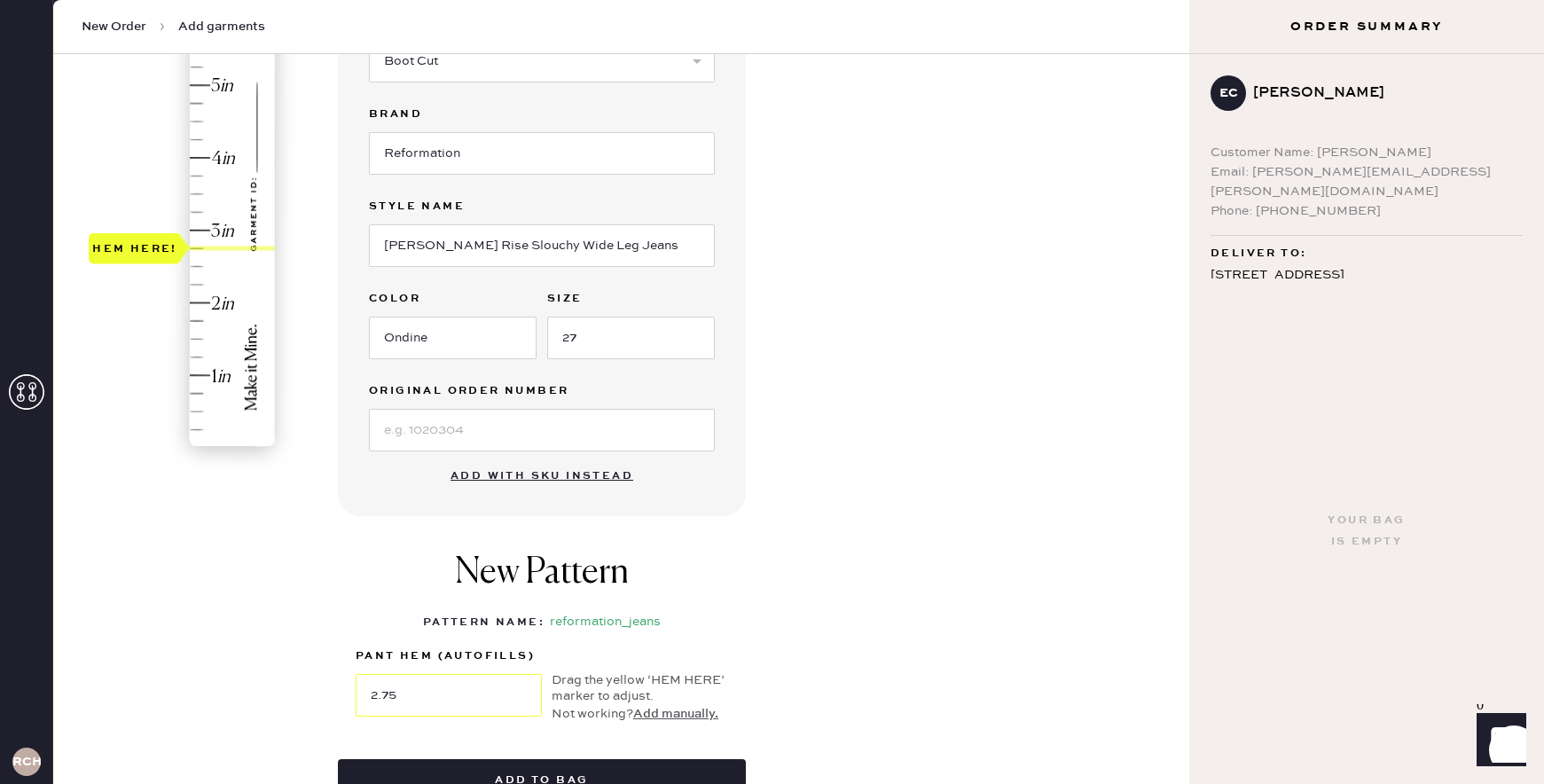
type input "3"
drag, startPoint x: 140, startPoint y: 455, endPoint x: 143, endPoint y: 246, distance: 209.0
click at [143, 246] on div "Hem here!" at bounding box center [183, 193] width 189 height 523
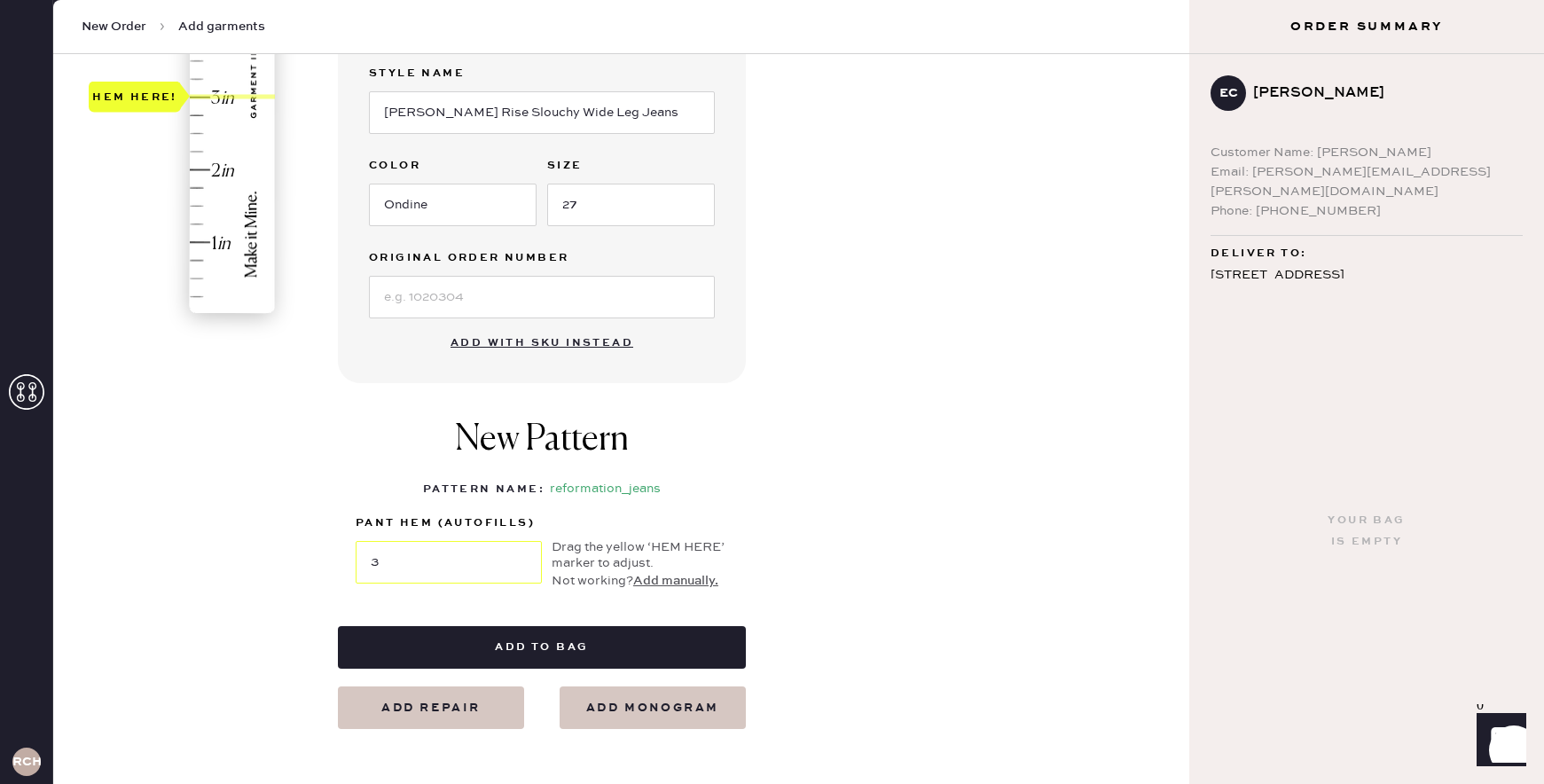
scroll to position [667, 0]
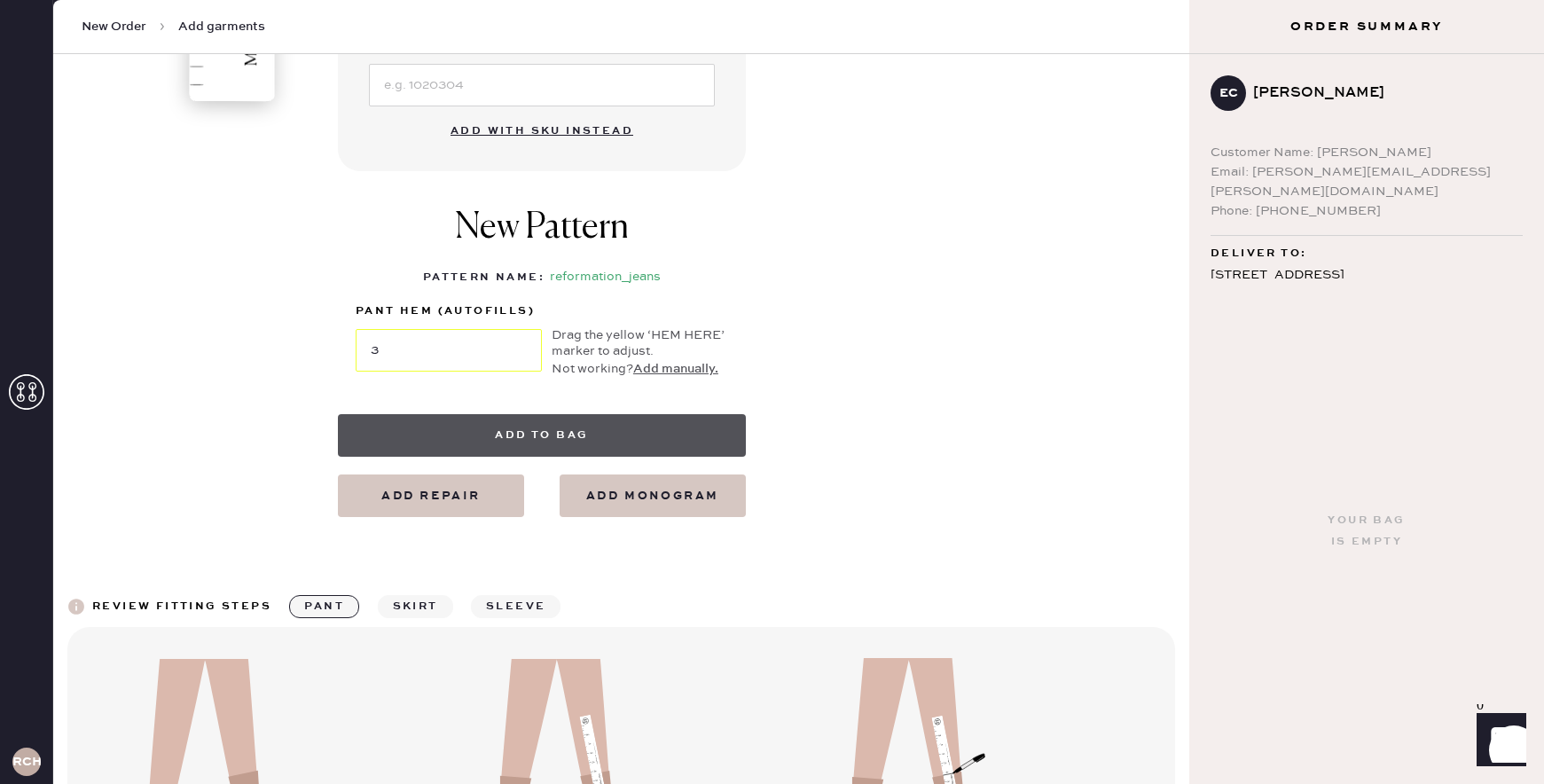
click at [497, 436] on button "Add to bag" at bounding box center [542, 434] width 408 height 42
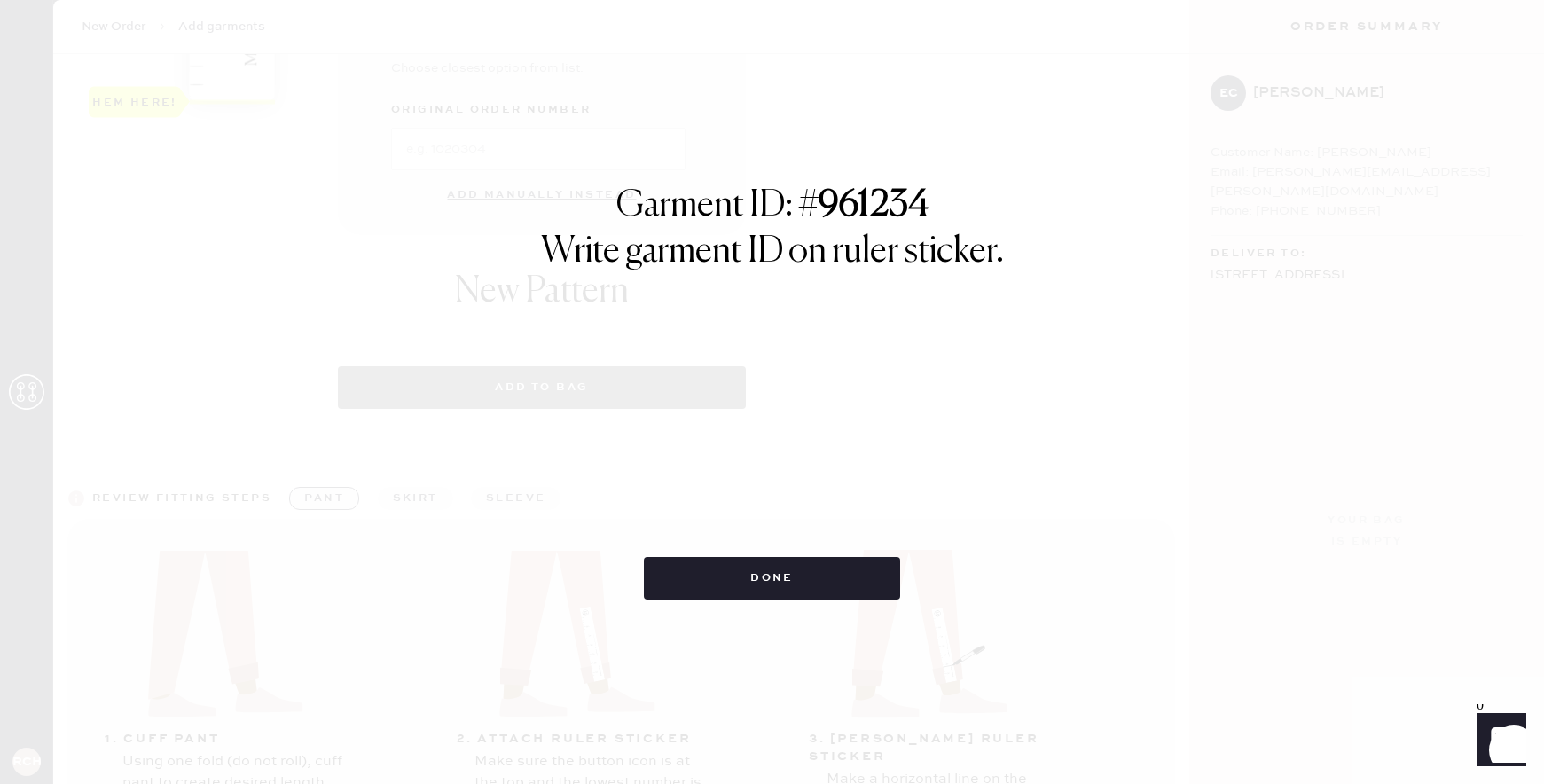
select select "2"
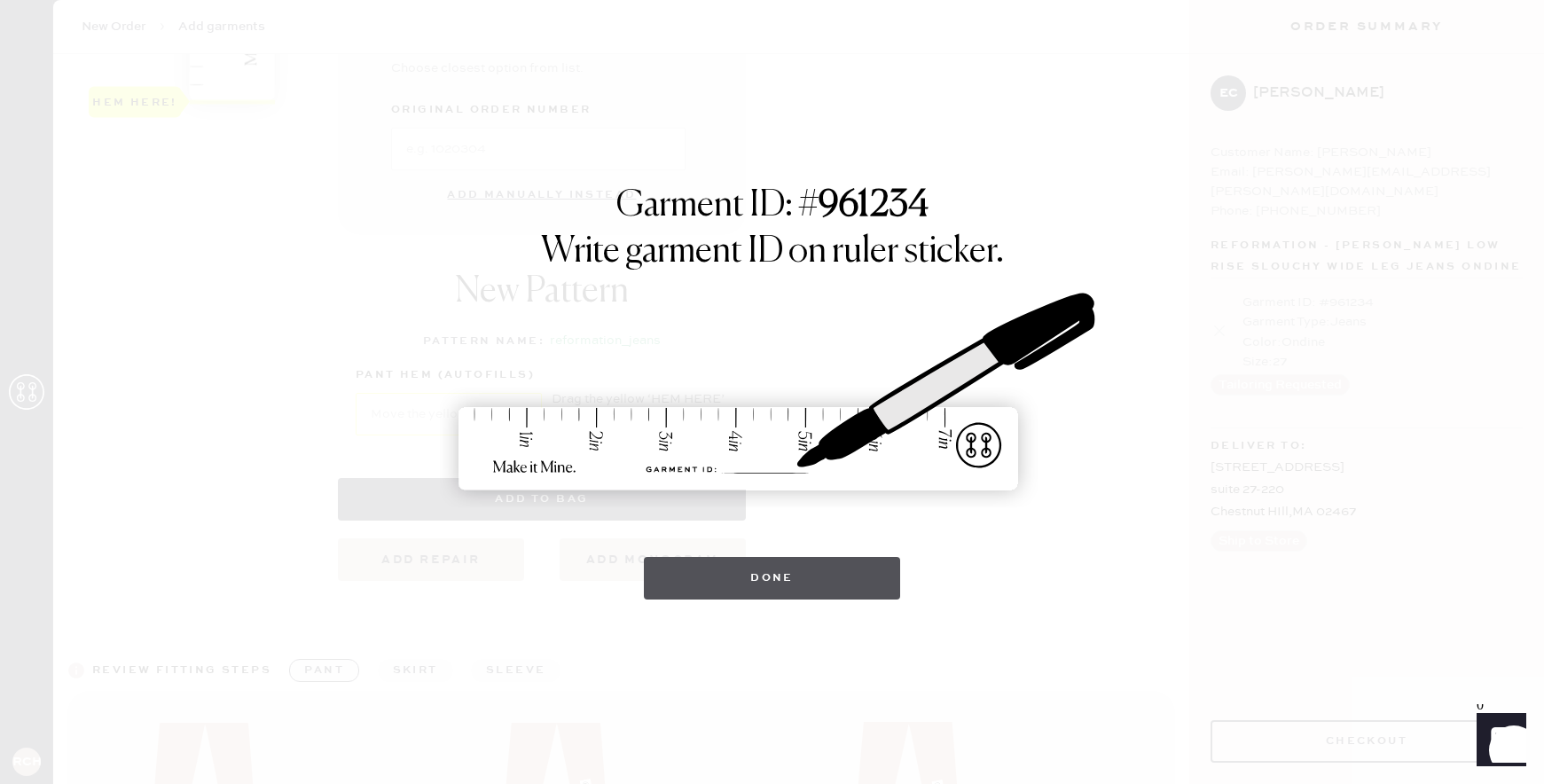
click at [731, 563] on button "Done" at bounding box center [772, 578] width 256 height 42
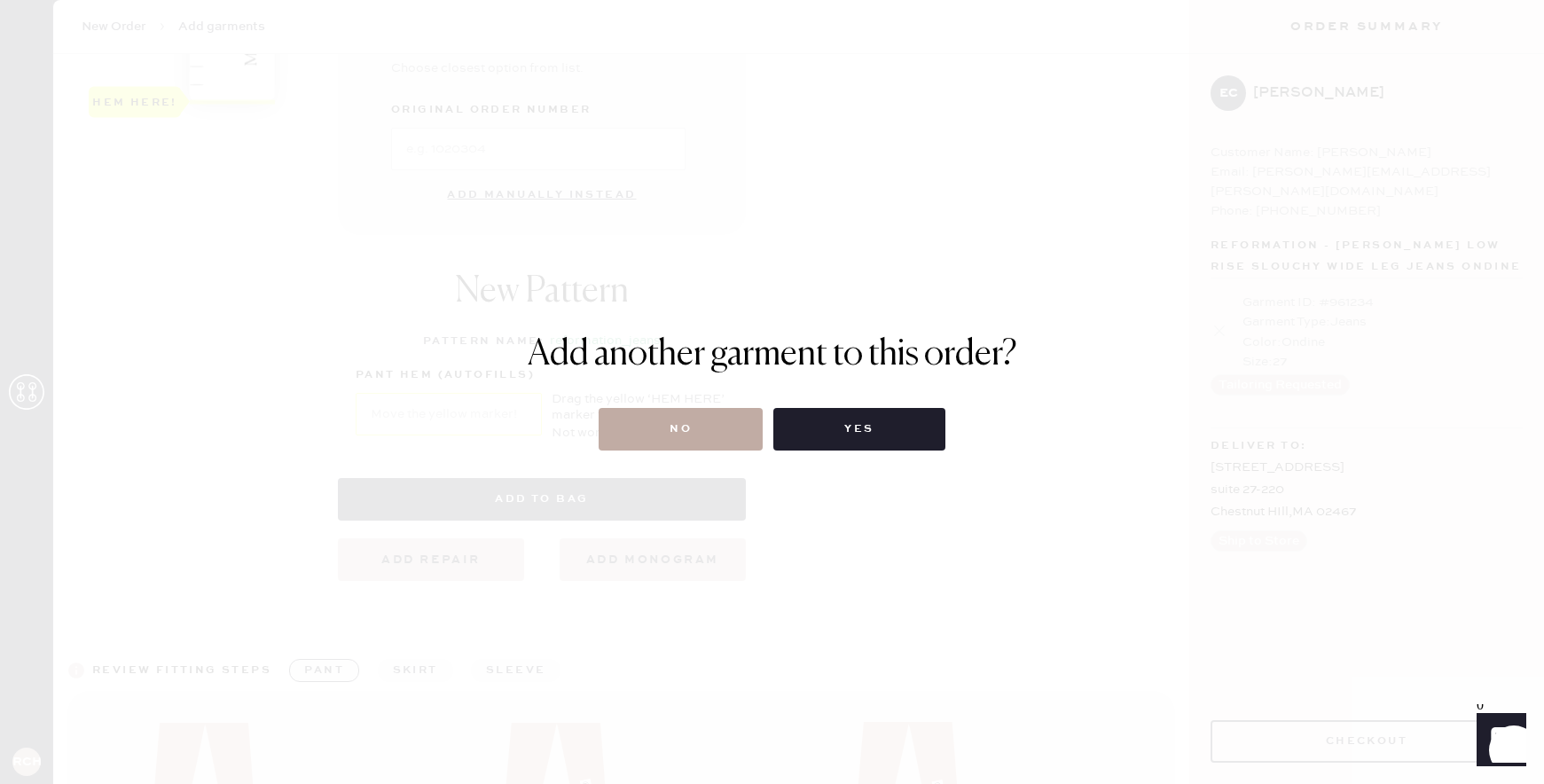
click at [698, 435] on button "No" at bounding box center [681, 429] width 164 height 42
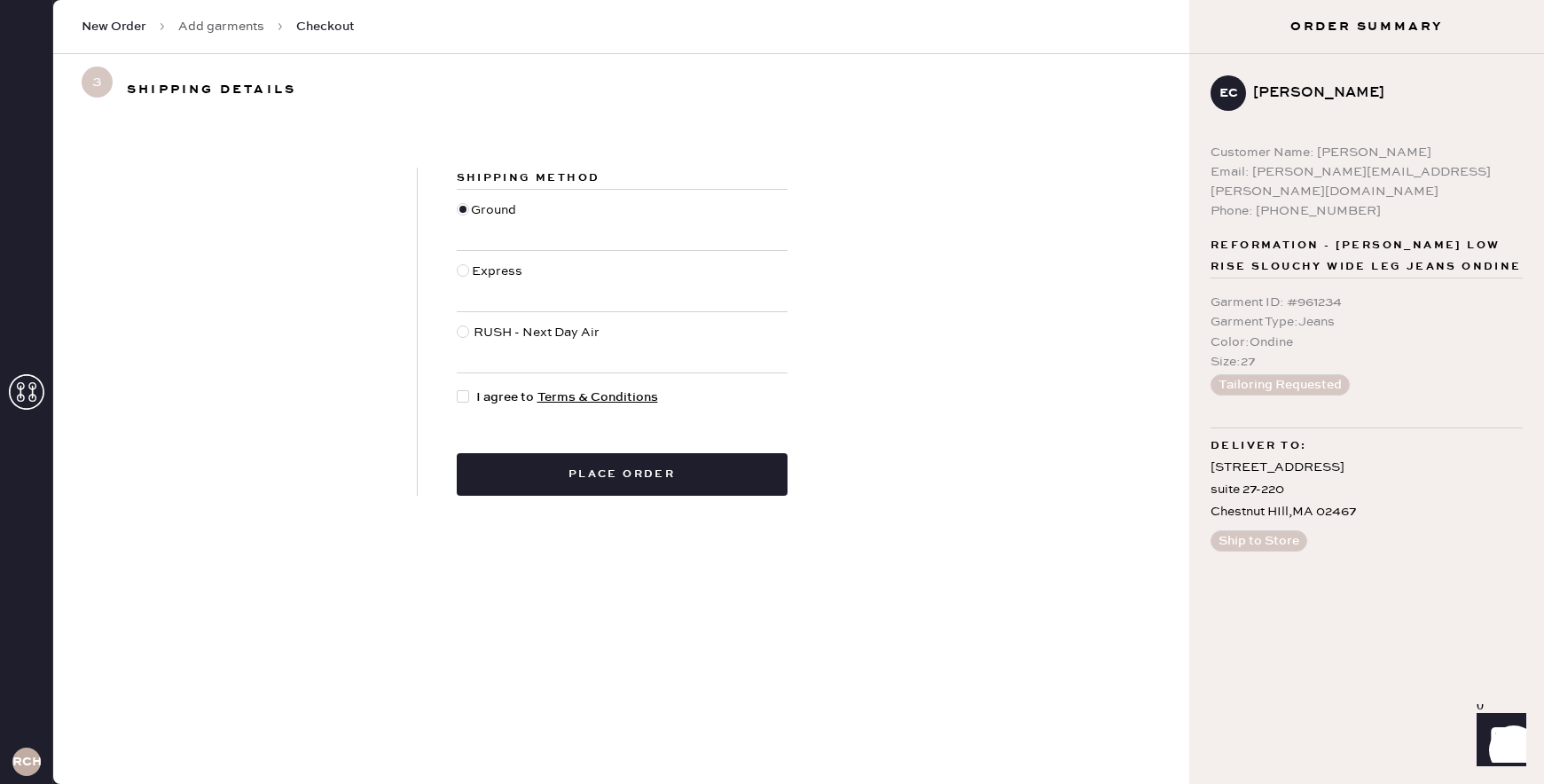
click at [492, 400] on span "I agree to Terms & Conditions" at bounding box center [567, 397] width 182 height 20
click at [458, 388] on input "I agree to Terms & Conditions" at bounding box center [457, 387] width 1 height 1
checkbox input "true"
click at [557, 466] on button "Place order" at bounding box center [622, 474] width 331 height 42
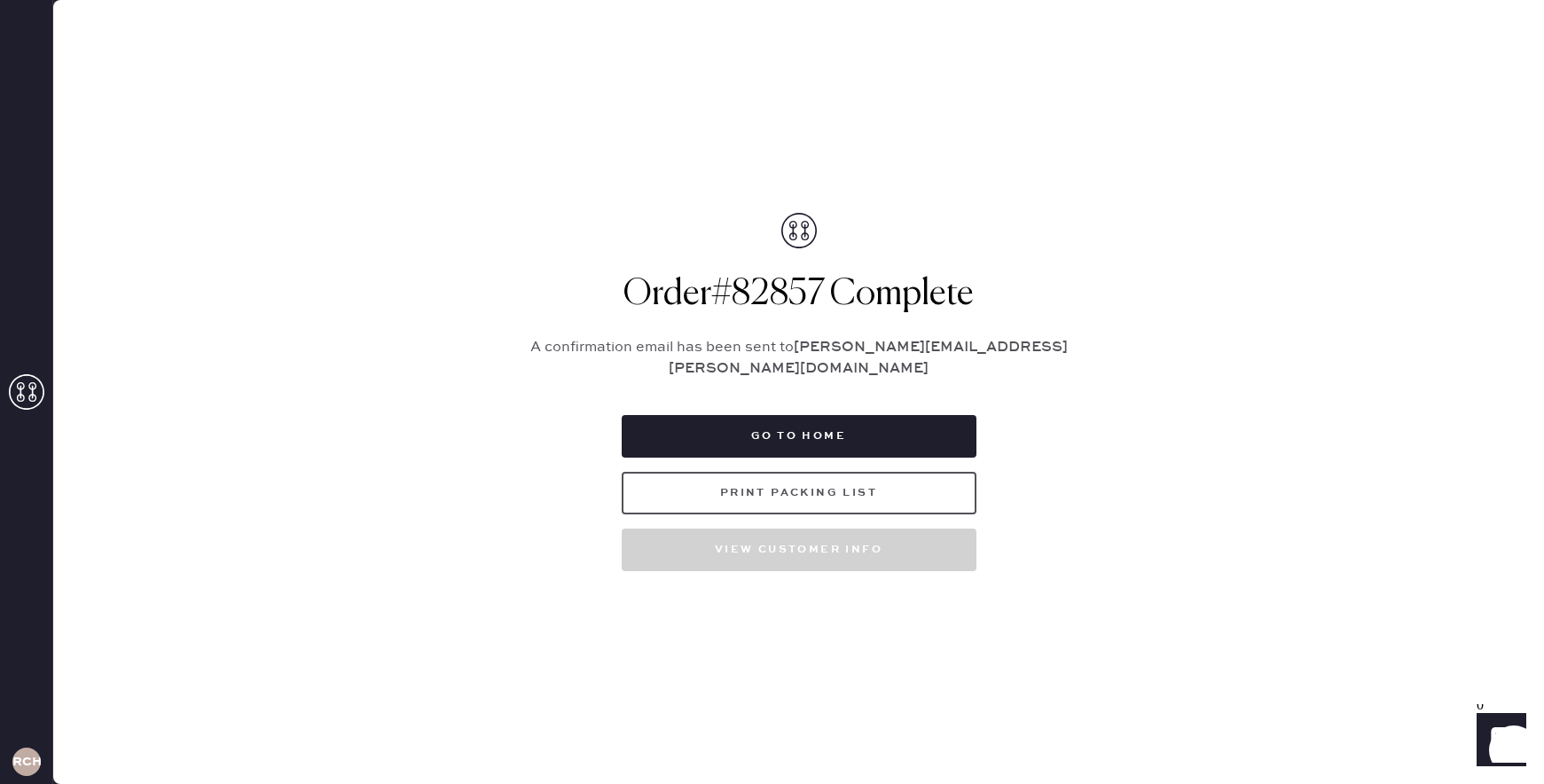
click at [697, 482] on button "Print Packing List" at bounding box center [799, 493] width 354 height 42
click at [812, 425] on button "Go to home" at bounding box center [799, 435] width 354 height 42
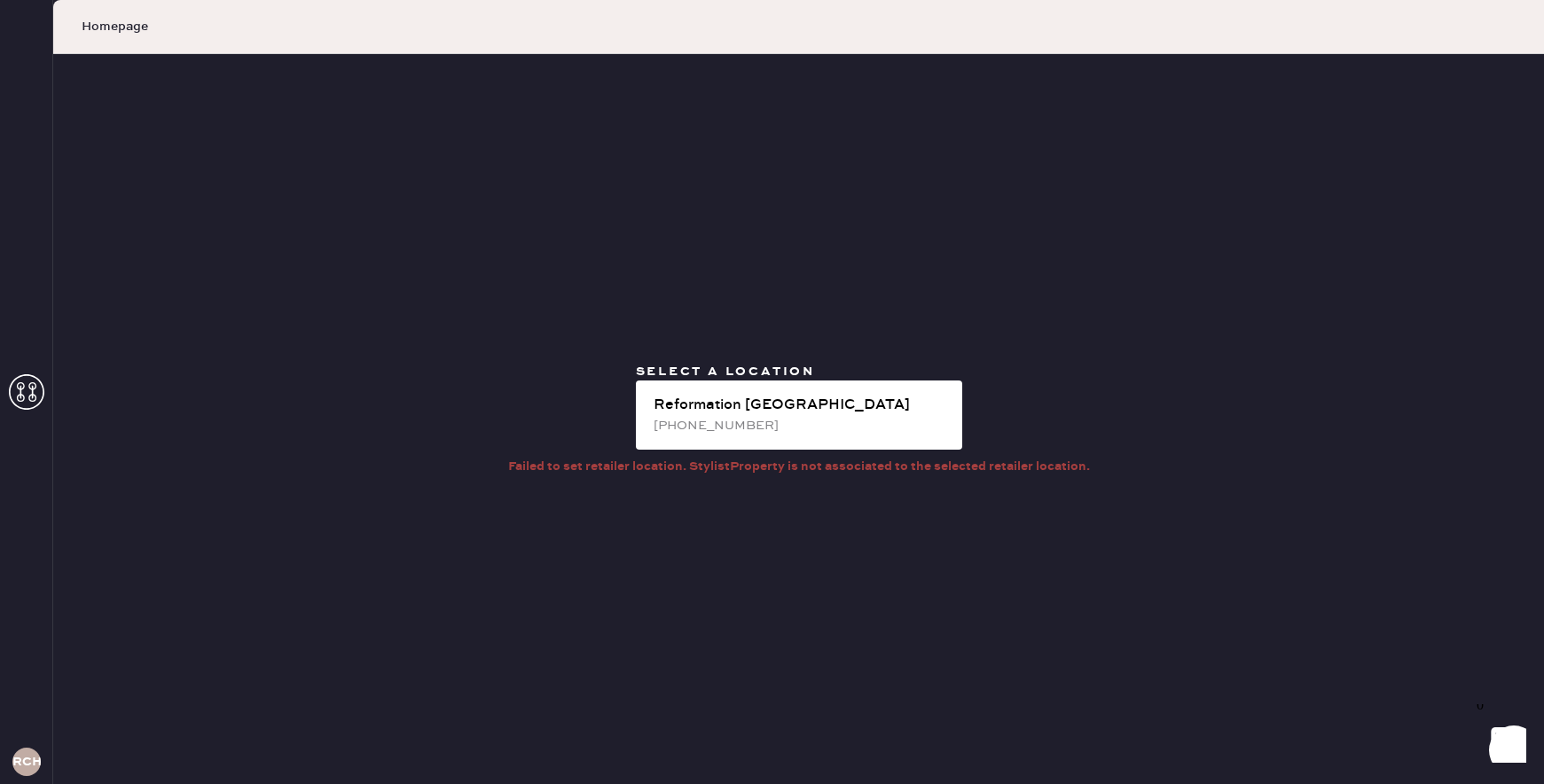
click at [121, 25] on span "Homepage" at bounding box center [115, 26] width 67 height 18
